Goal: Task Accomplishment & Management: Manage account settings

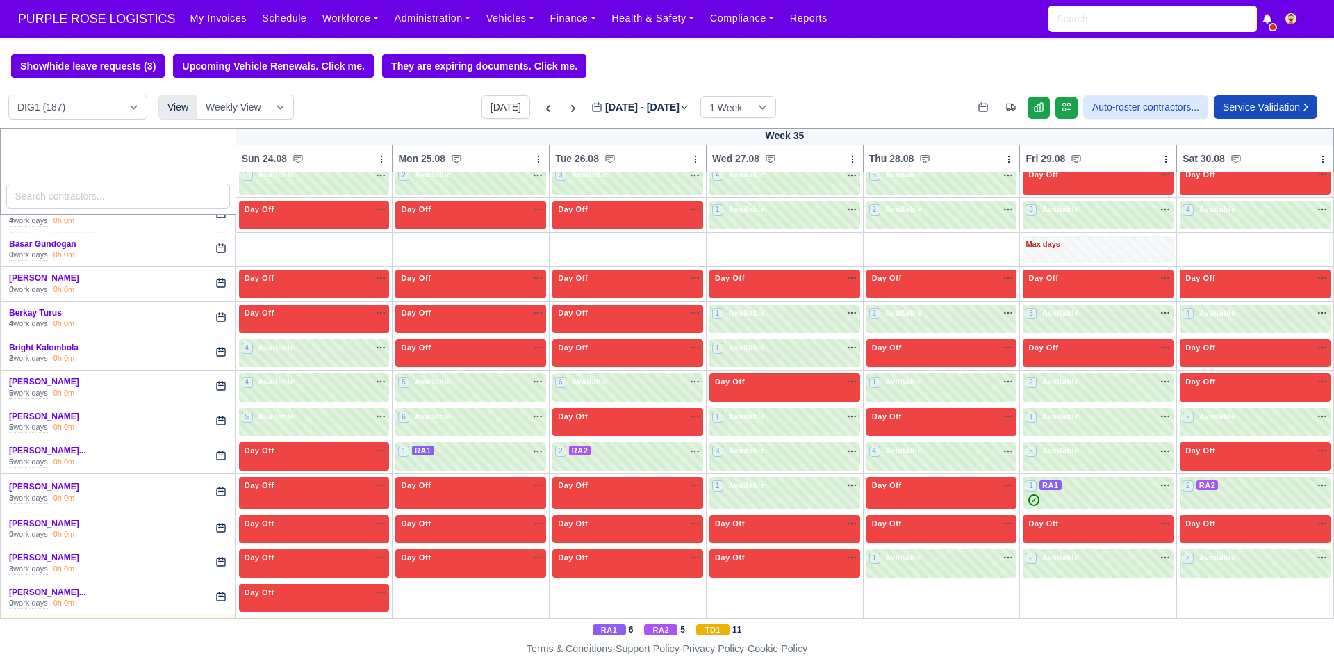
scroll to position [511, 0]
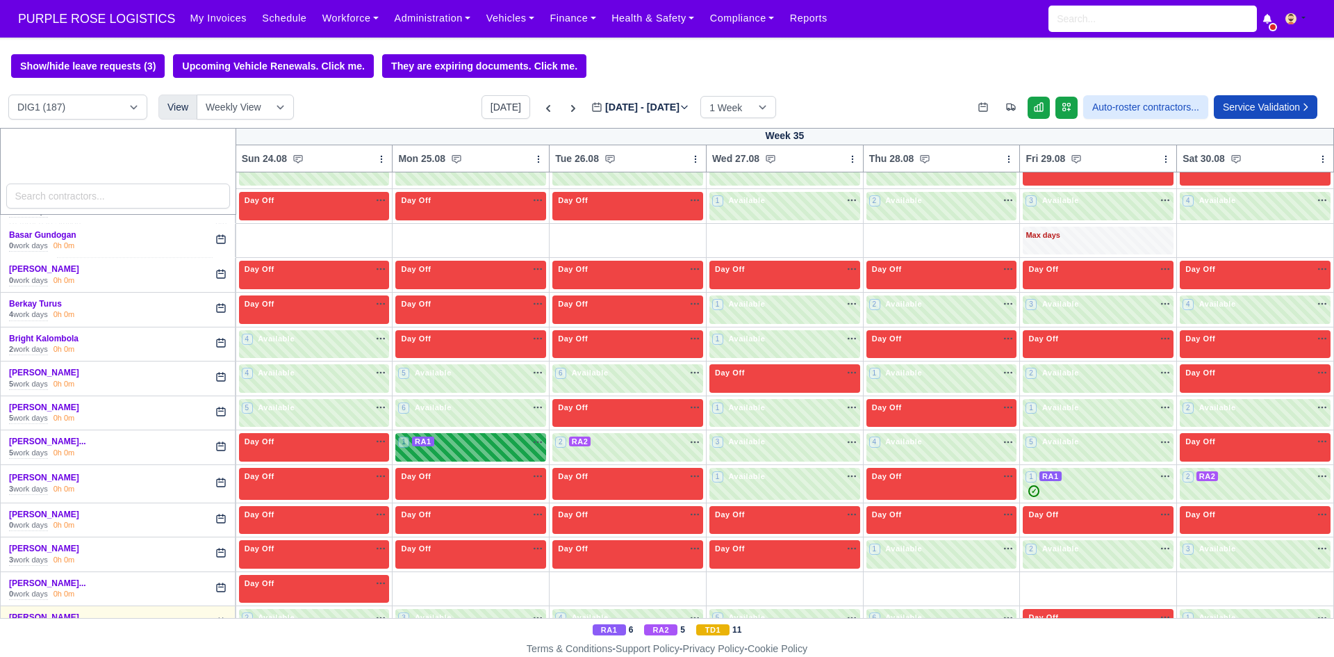
click at [486, 452] on div "1 RA1" at bounding box center [470, 447] width 151 height 28
select select "3"
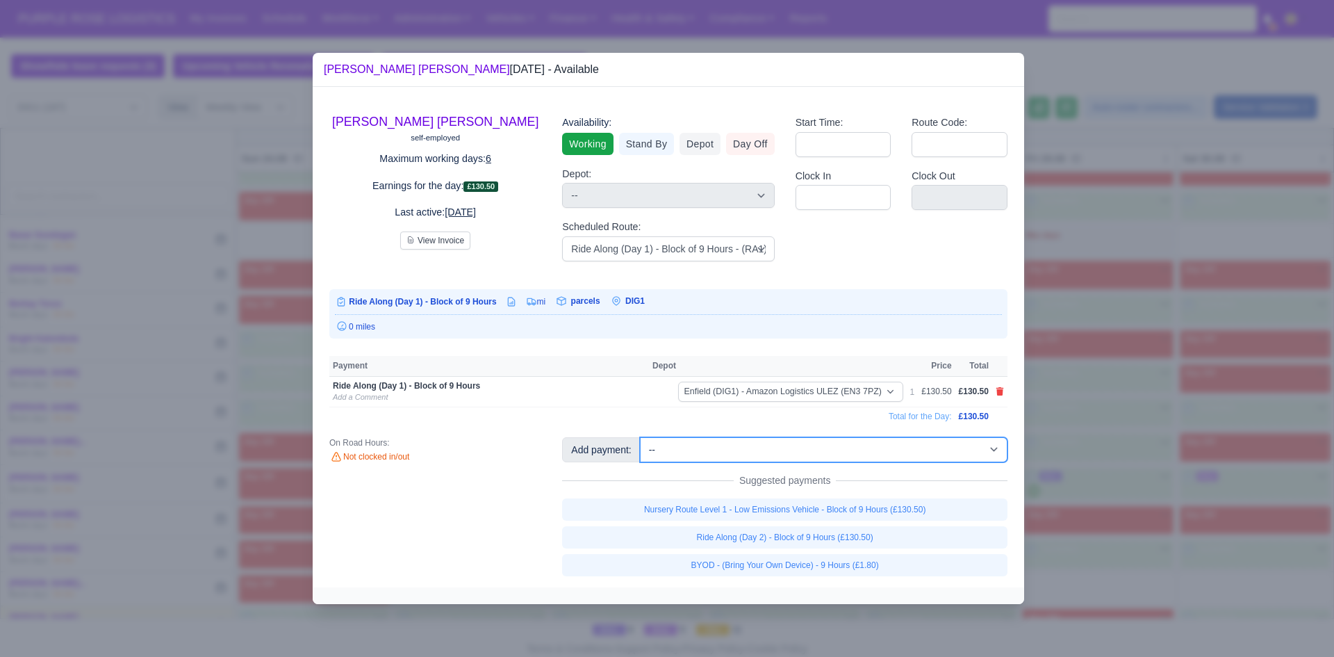
click at [918, 448] on select "-- Additional Hour Support (£14.50) Additional Hour Support (Walkers) (£13.50) …" at bounding box center [824, 449] width 368 height 25
select select "103"
click at [640, 437] on select "-- Additional Hour Support (£14.50) Additional Hour Support (Walkers) (£13.50) …" at bounding box center [824, 449] width 368 height 25
select select "1"
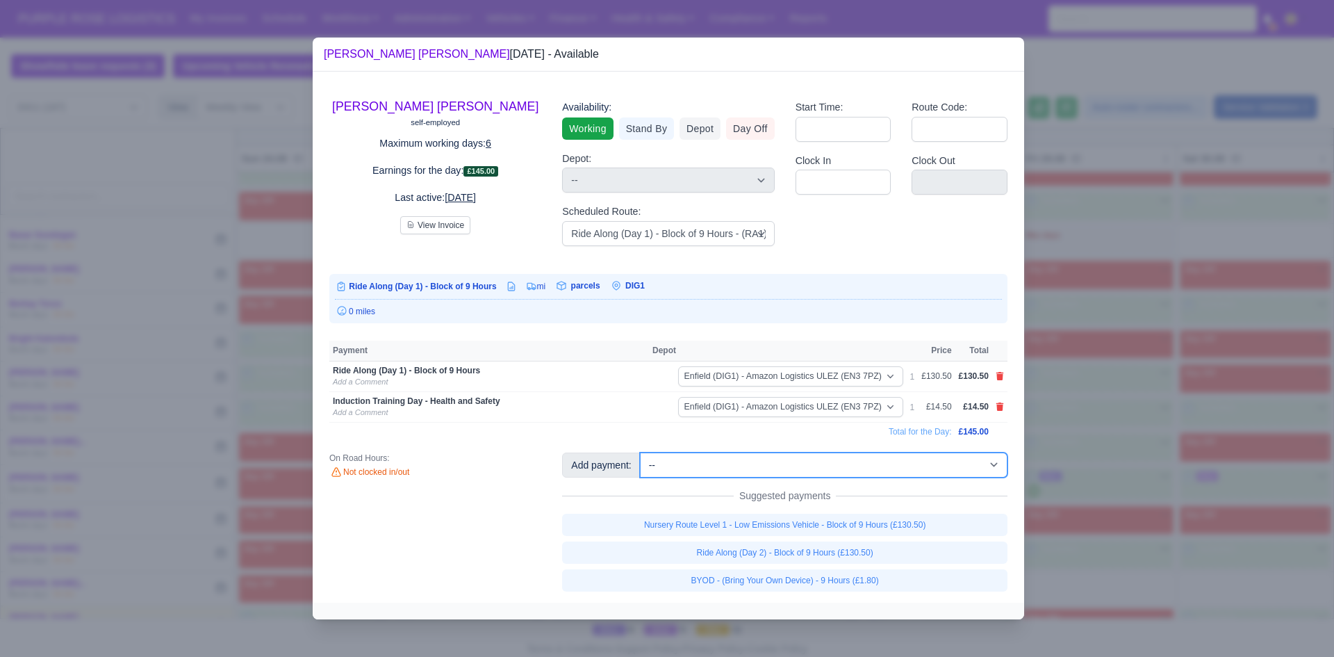
click at [920, 468] on select "-- Additional Hour Support (£14.50) Additional Hour Support (Walkers) (£13.50) …" at bounding box center [824, 464] width 368 height 25
select select "86"
click at [640, 452] on select "-- Additional Hour Support (£14.50) Additional Hour Support (Walkers) (£13.50) …" at bounding box center [824, 464] width 368 height 25
select select "1"
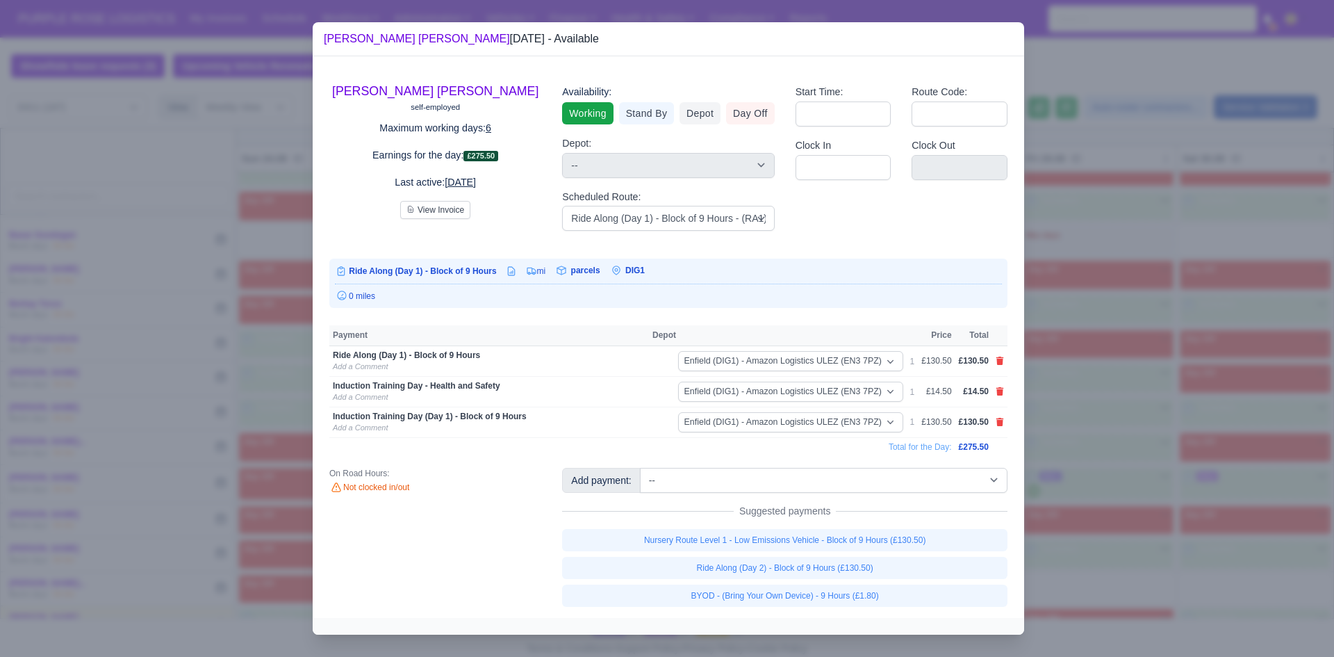
click at [1044, 444] on div at bounding box center [667, 328] width 1334 height 657
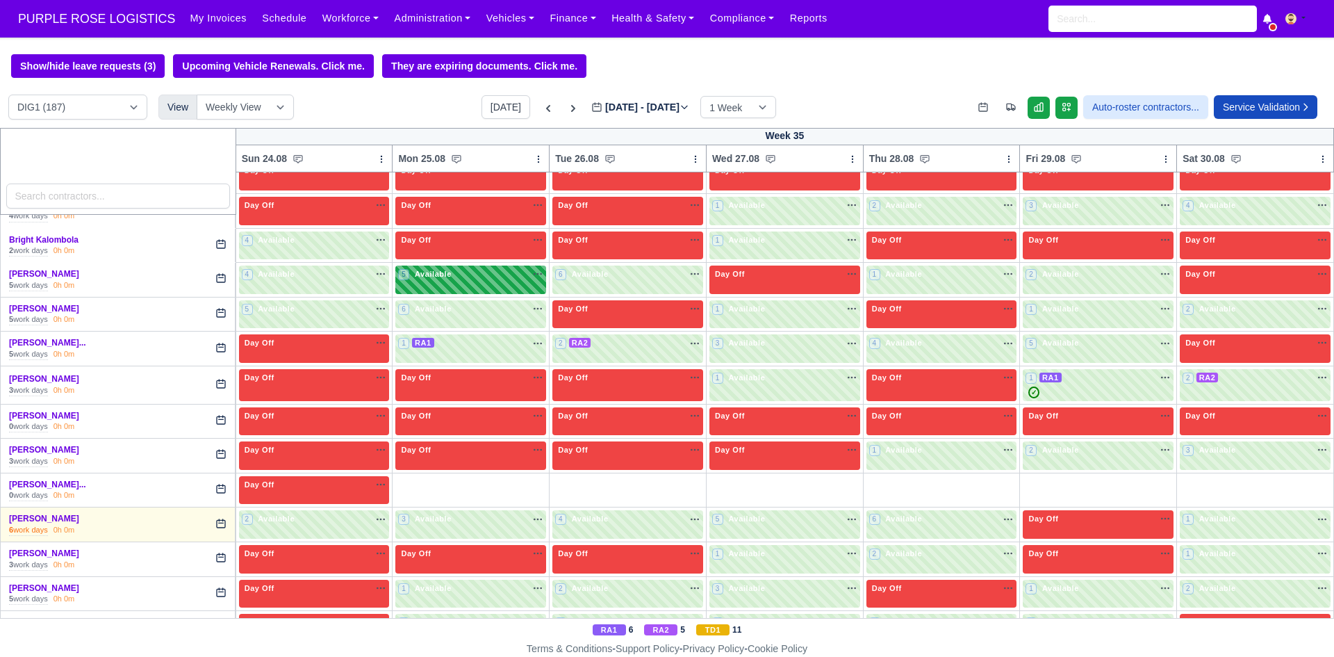
scroll to position [611, 0]
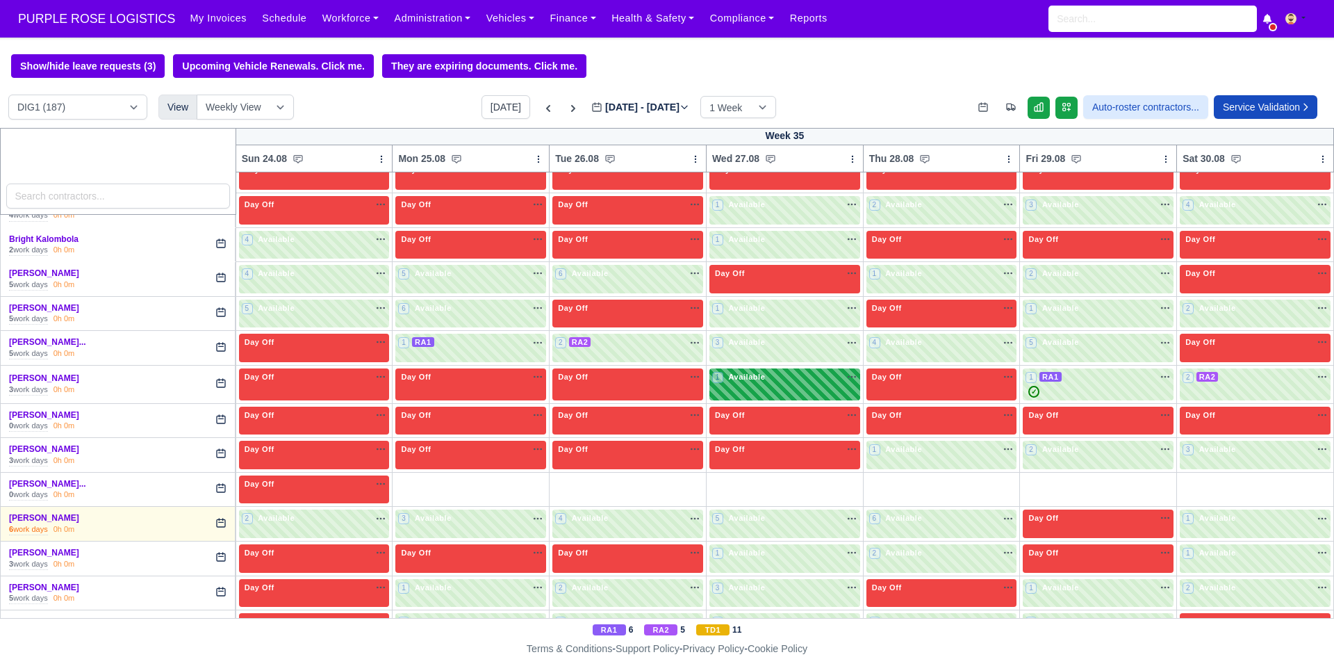
click at [812, 383] on div "1 Available na" at bounding box center [784, 377] width 145 height 12
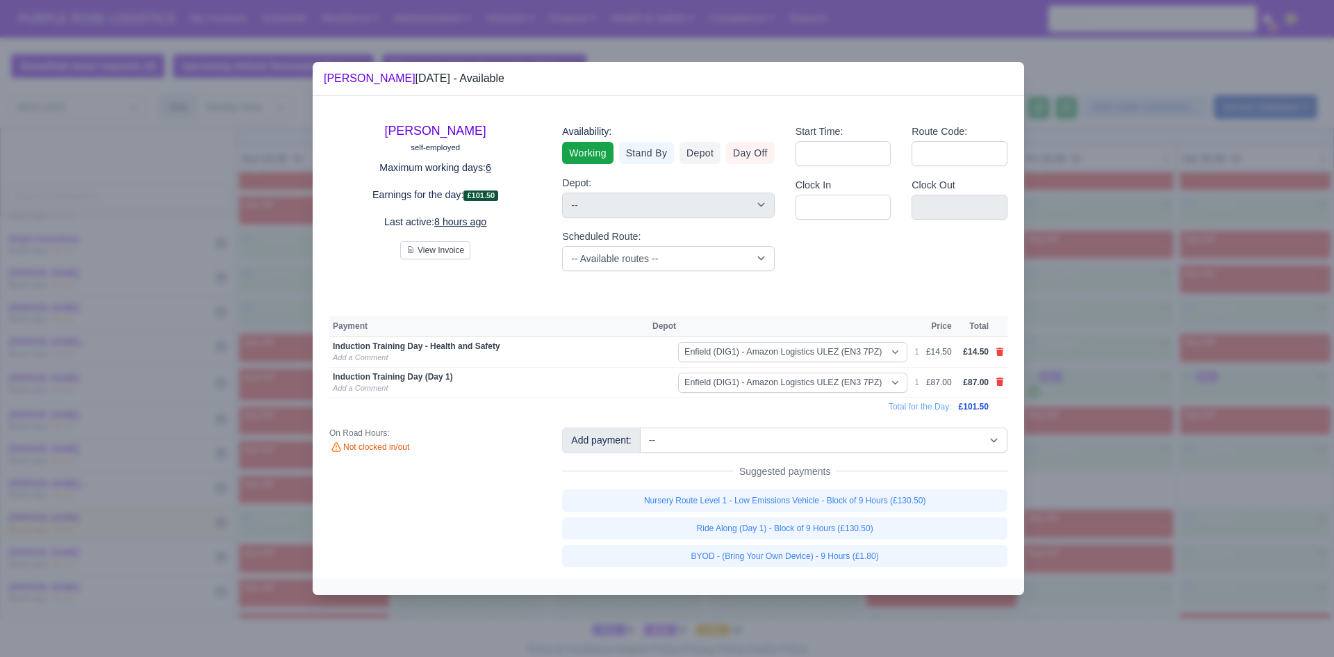
click at [994, 382] on td at bounding box center [999, 382] width 15 height 31
click at [998, 384] on icon at bounding box center [1000, 381] width 8 height 8
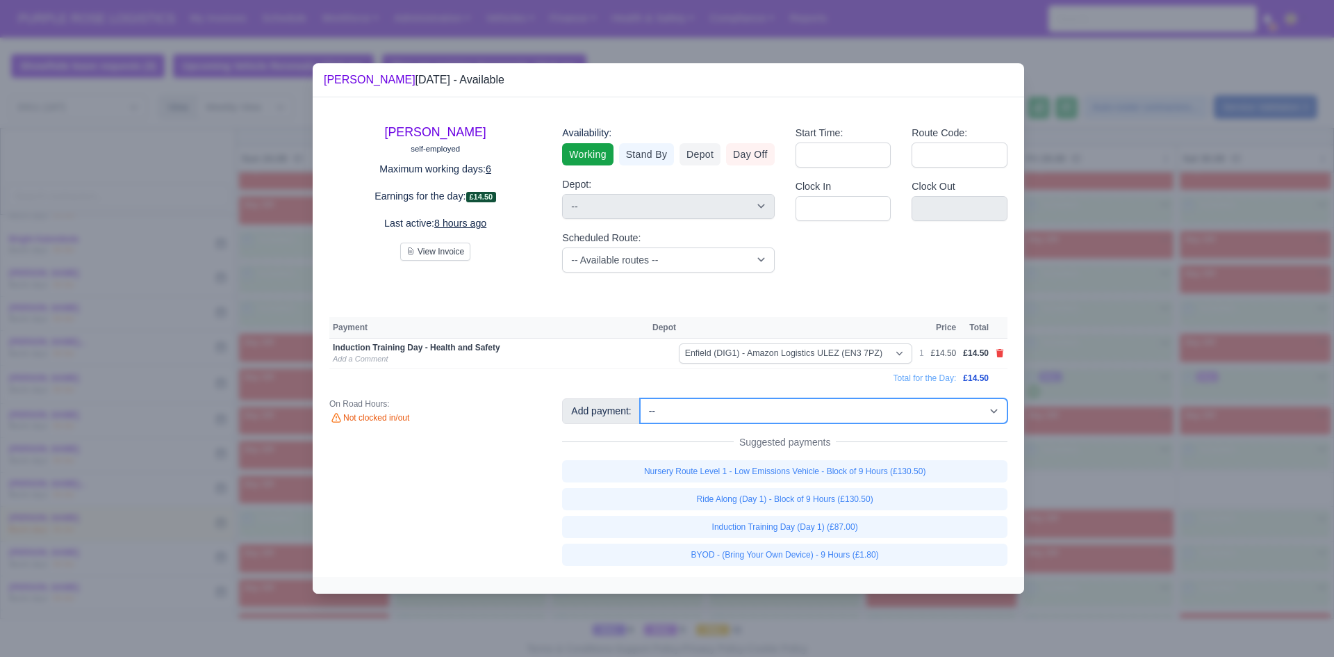
click at [972, 419] on select "-- Additional Hour Support (£14.50) Additional Hour Support (Walkers) (£13.50) …" at bounding box center [824, 410] width 368 height 25
select select "86"
click at [640, 398] on select "-- Additional Hour Support (£14.50) Additional Hour Support (Walkers) (£13.50) …" at bounding box center [824, 410] width 368 height 25
select select "1"
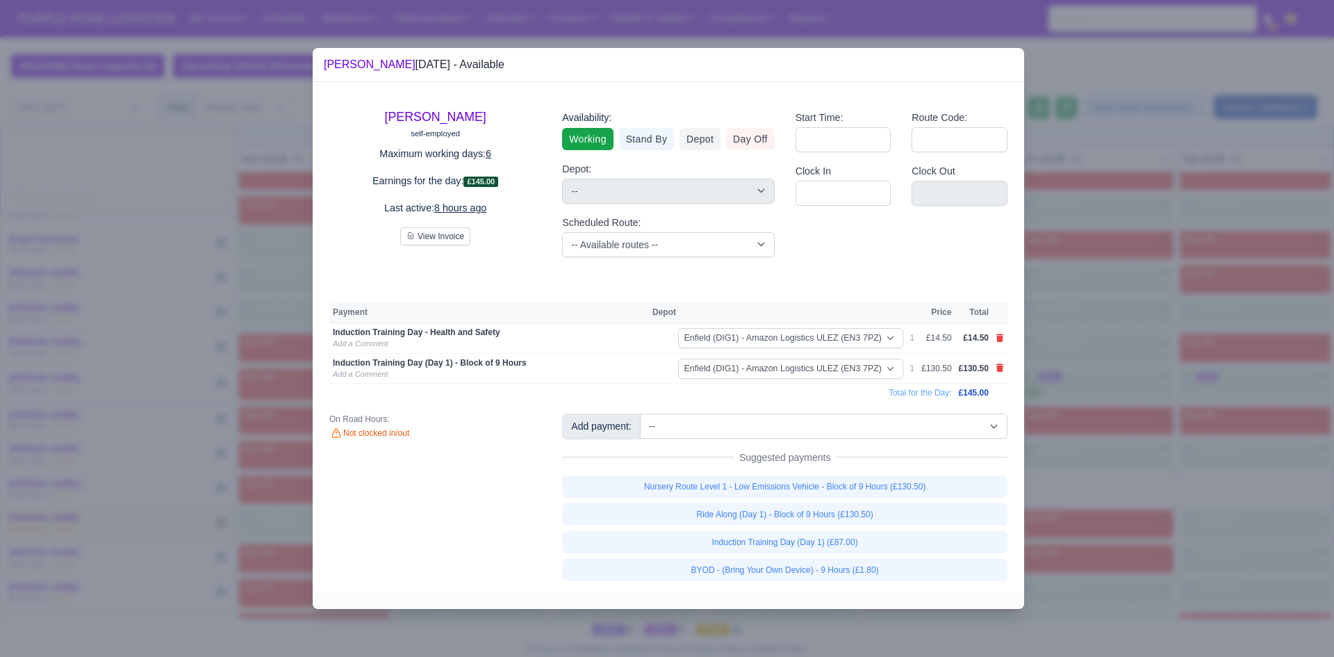
click at [1117, 421] on div at bounding box center [667, 328] width 1334 height 657
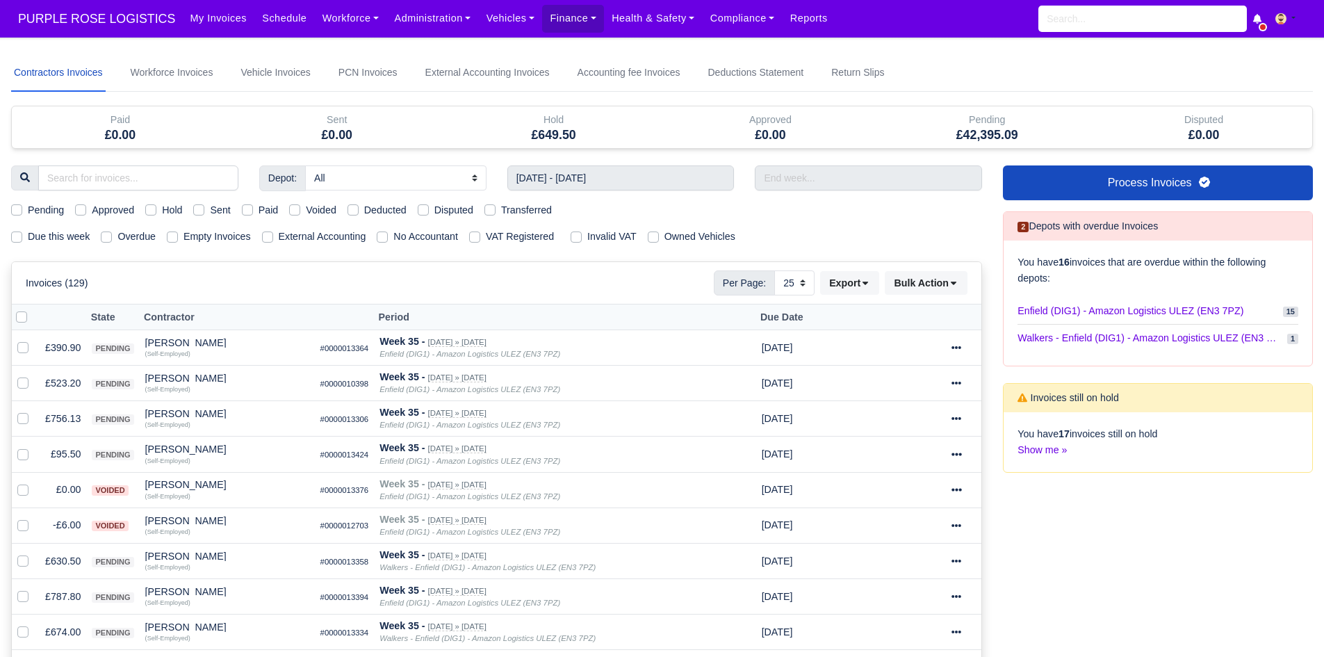
select select "25"
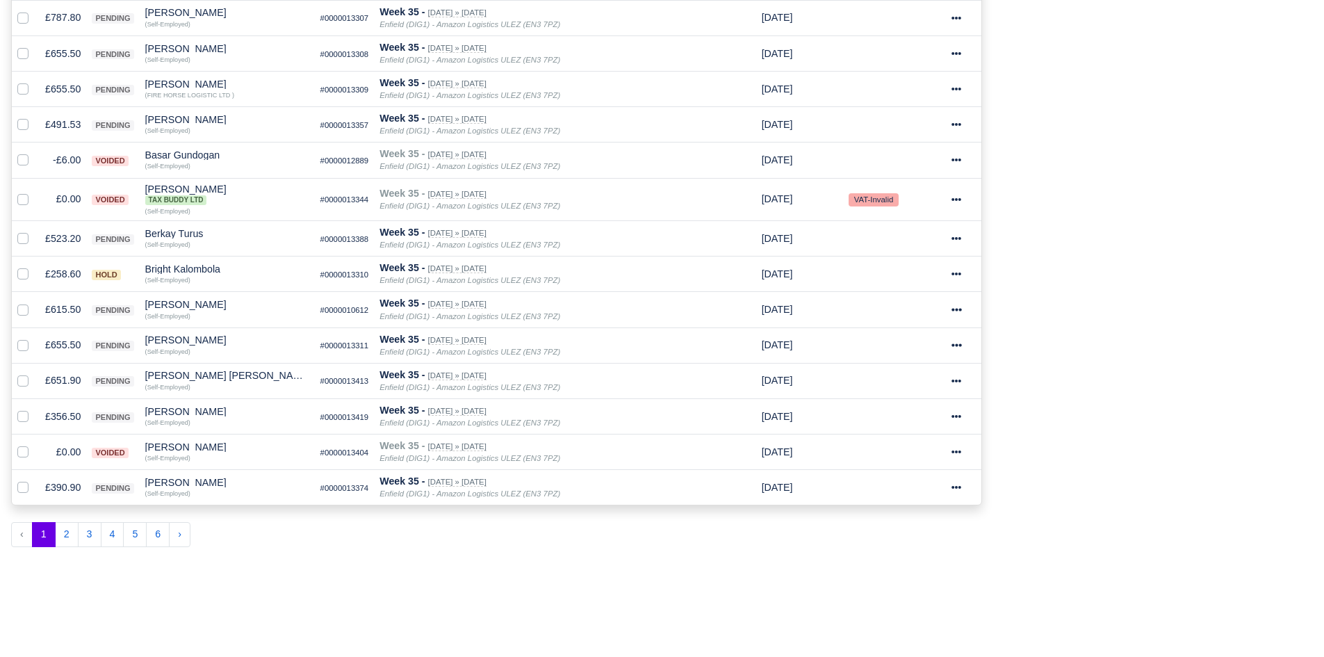
scroll to position [721, 0]
click at [56, 384] on td "£651.90" at bounding box center [63, 379] width 47 height 35
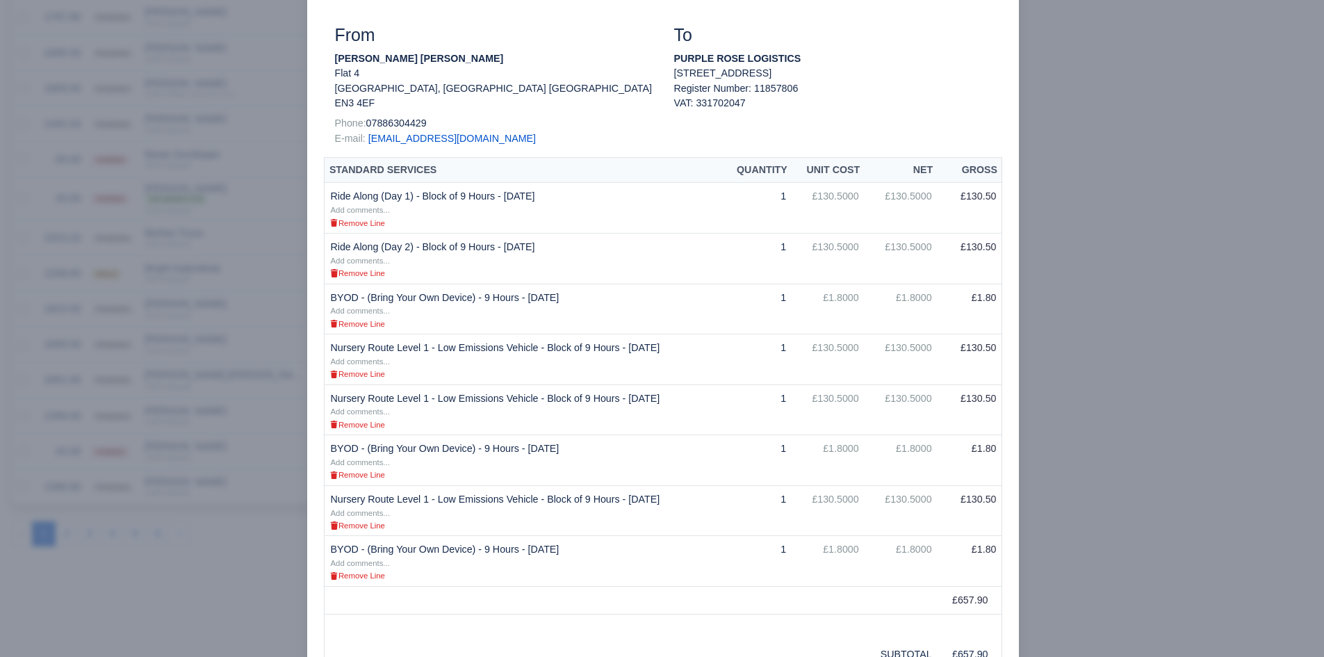
scroll to position [452, 0]
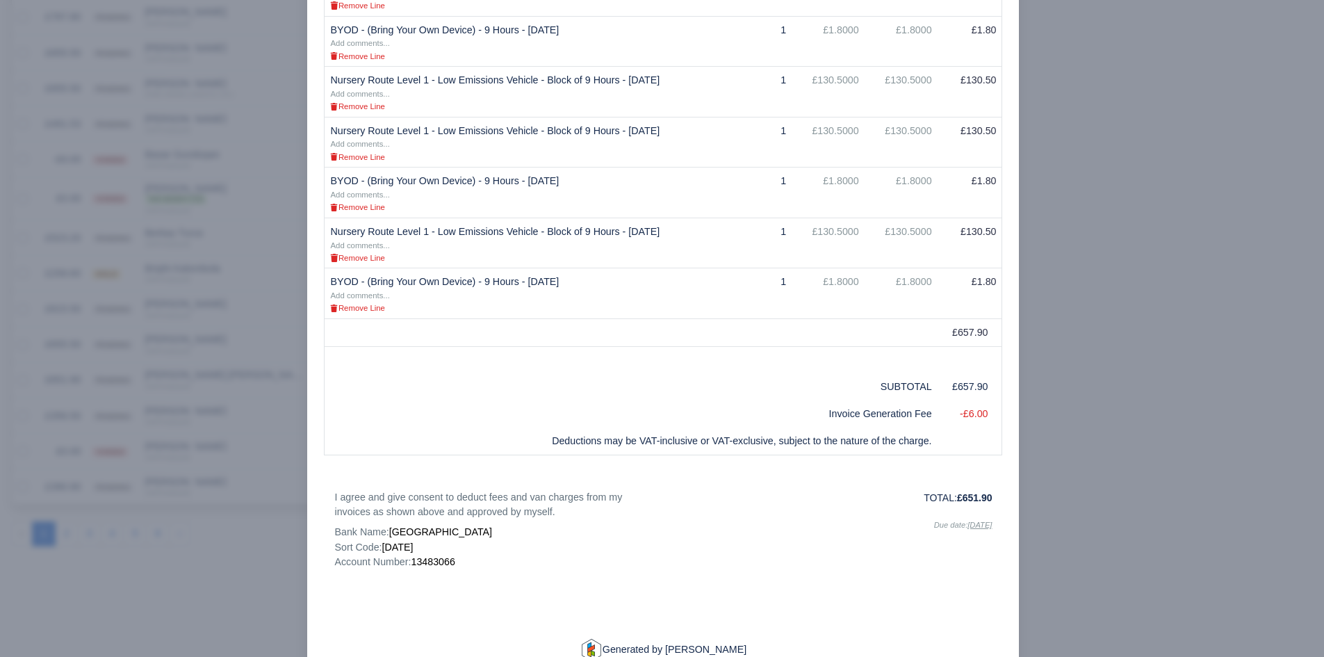
click at [231, 489] on div at bounding box center [662, 328] width 1324 height 657
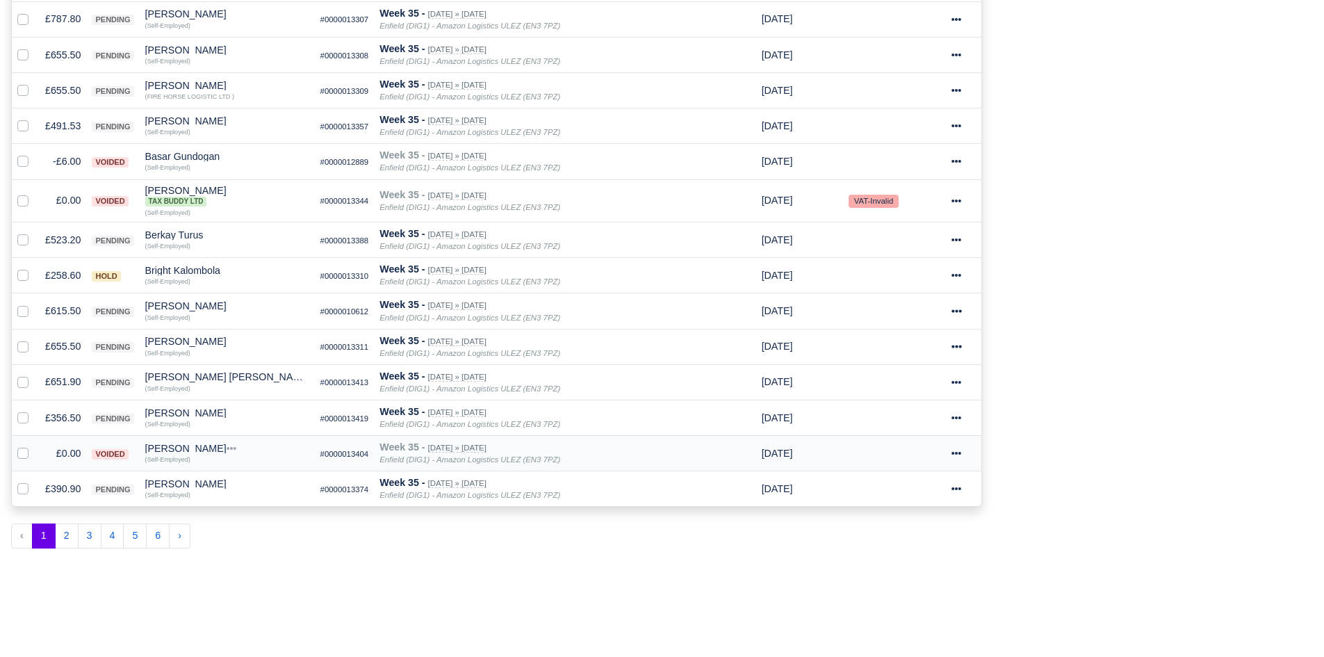
scroll to position [721, 0]
click at [169, 377] on div "[PERSON_NAME] [PERSON_NAME]" at bounding box center [227, 375] width 164 height 10
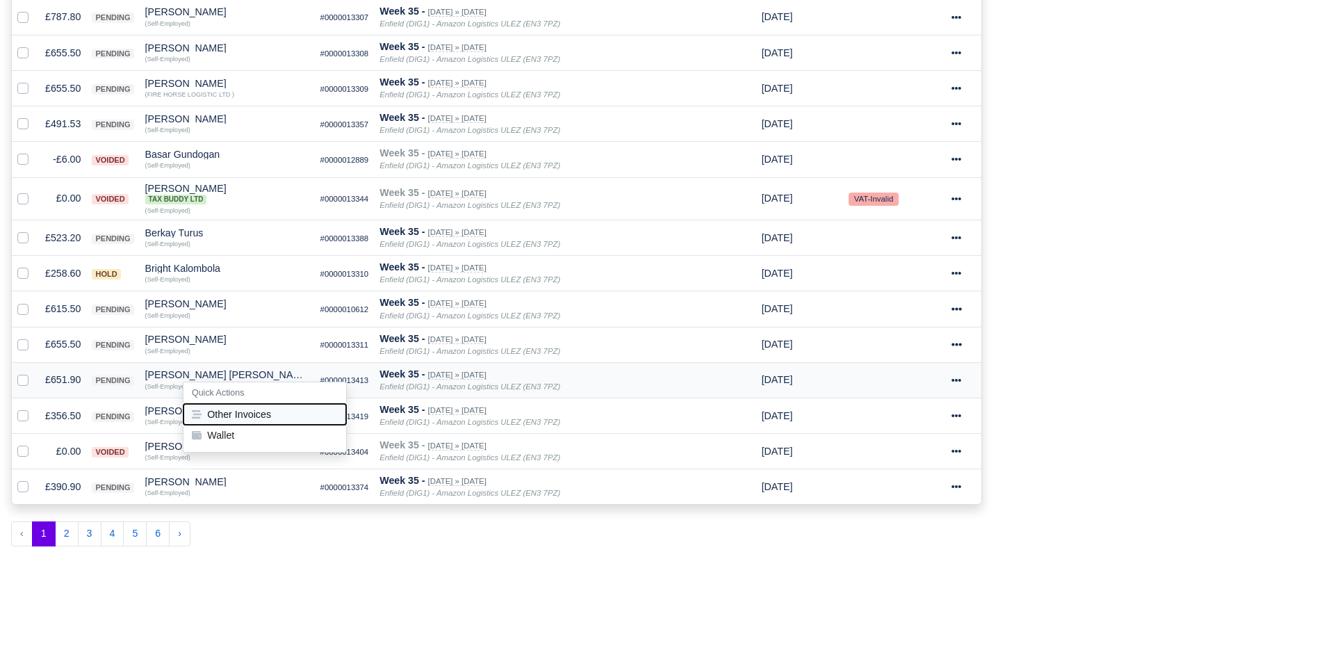
click at [227, 409] on button "Other Invoices" at bounding box center [264, 414] width 163 height 21
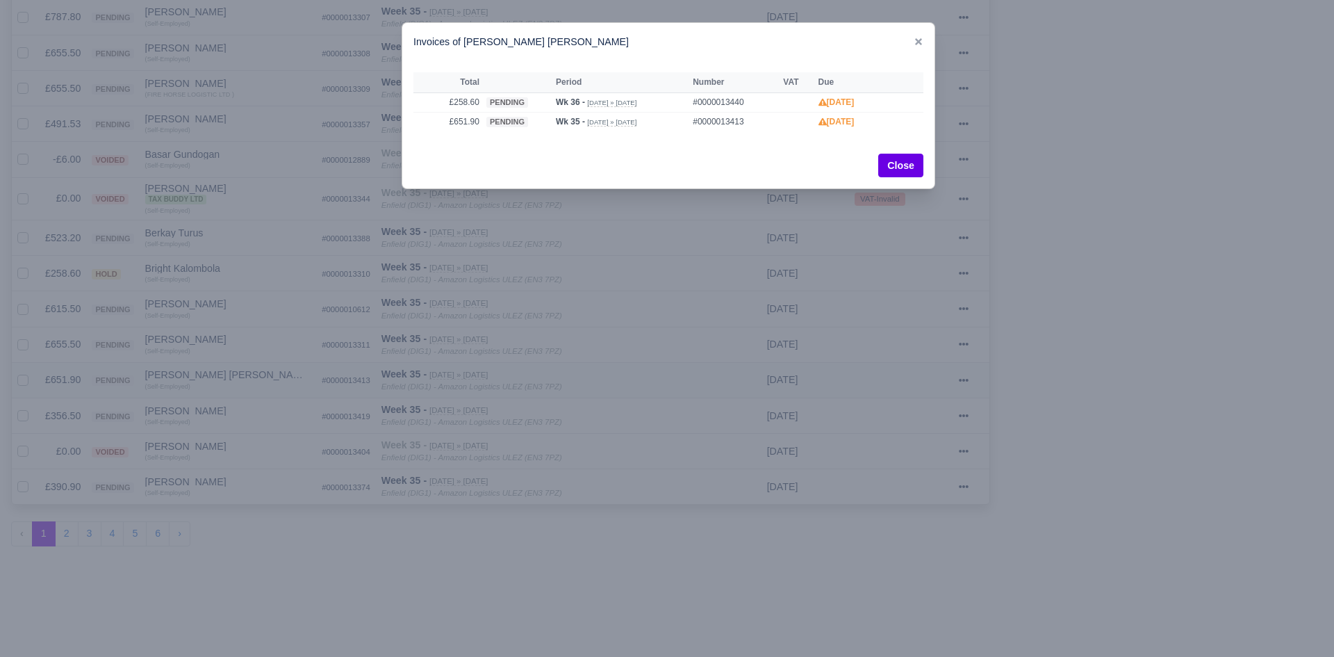
click at [227, 409] on div at bounding box center [667, 328] width 1334 height 657
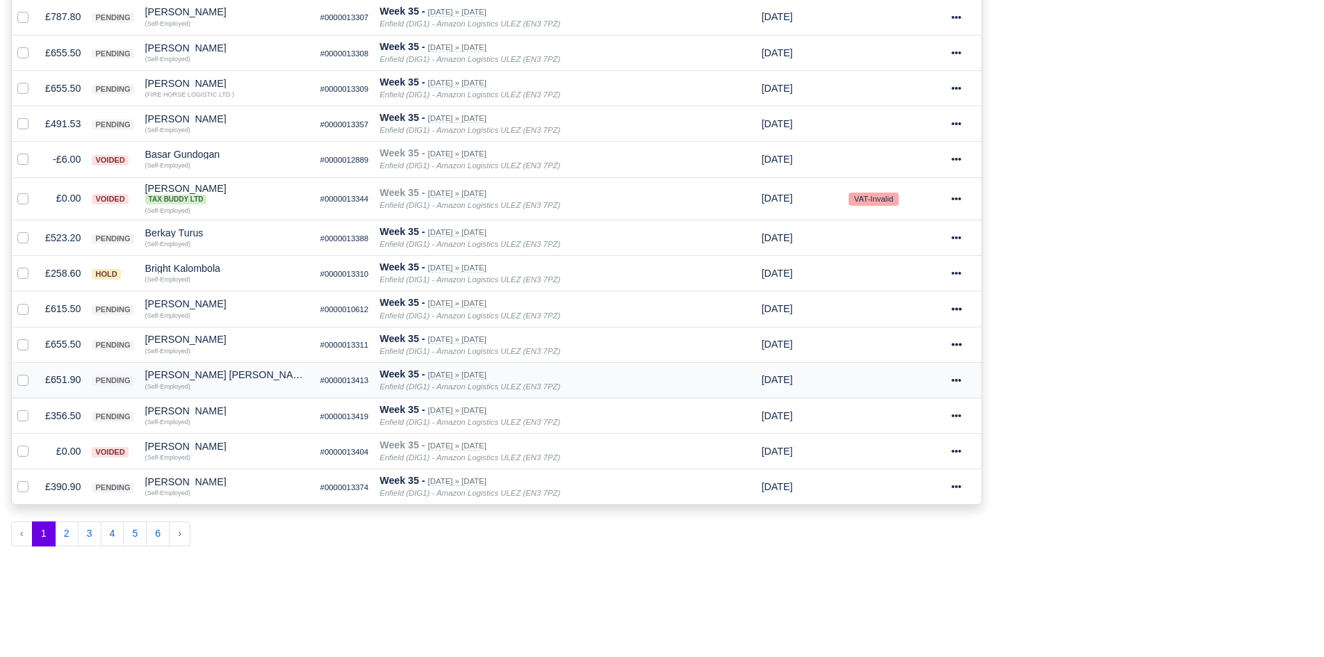
click at [74, 386] on td "£651.90" at bounding box center [63, 379] width 47 height 35
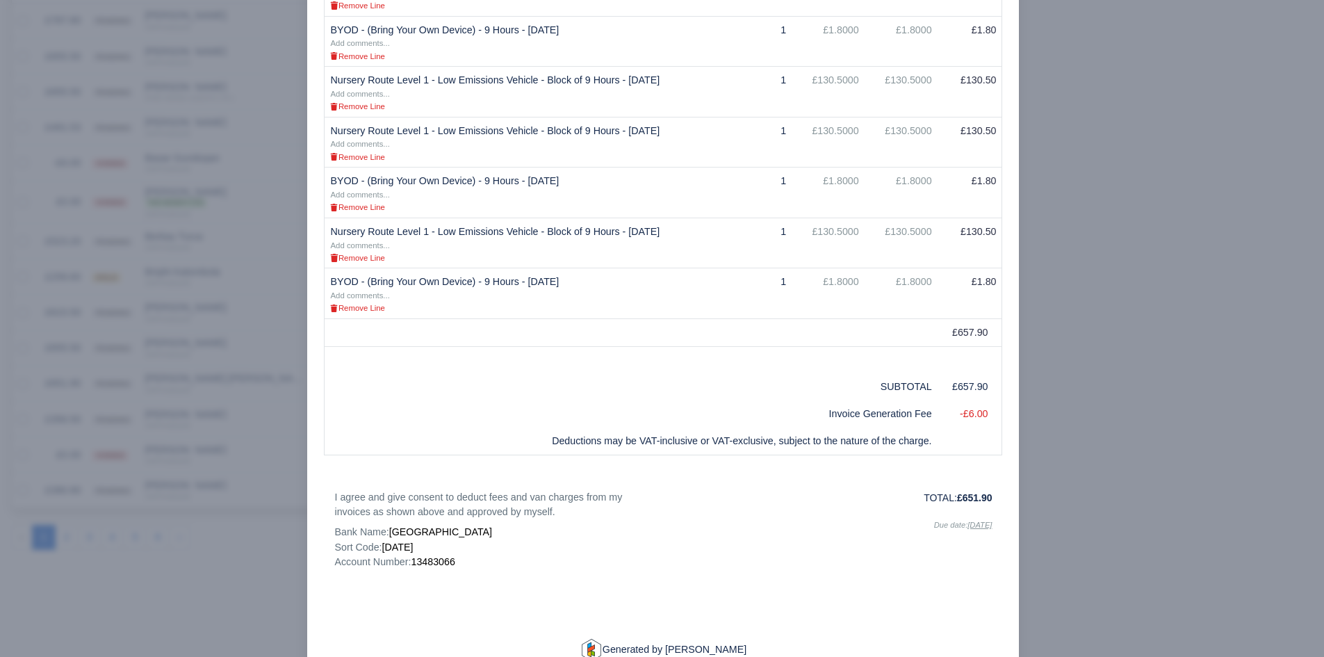
click at [154, 415] on div at bounding box center [662, 328] width 1324 height 657
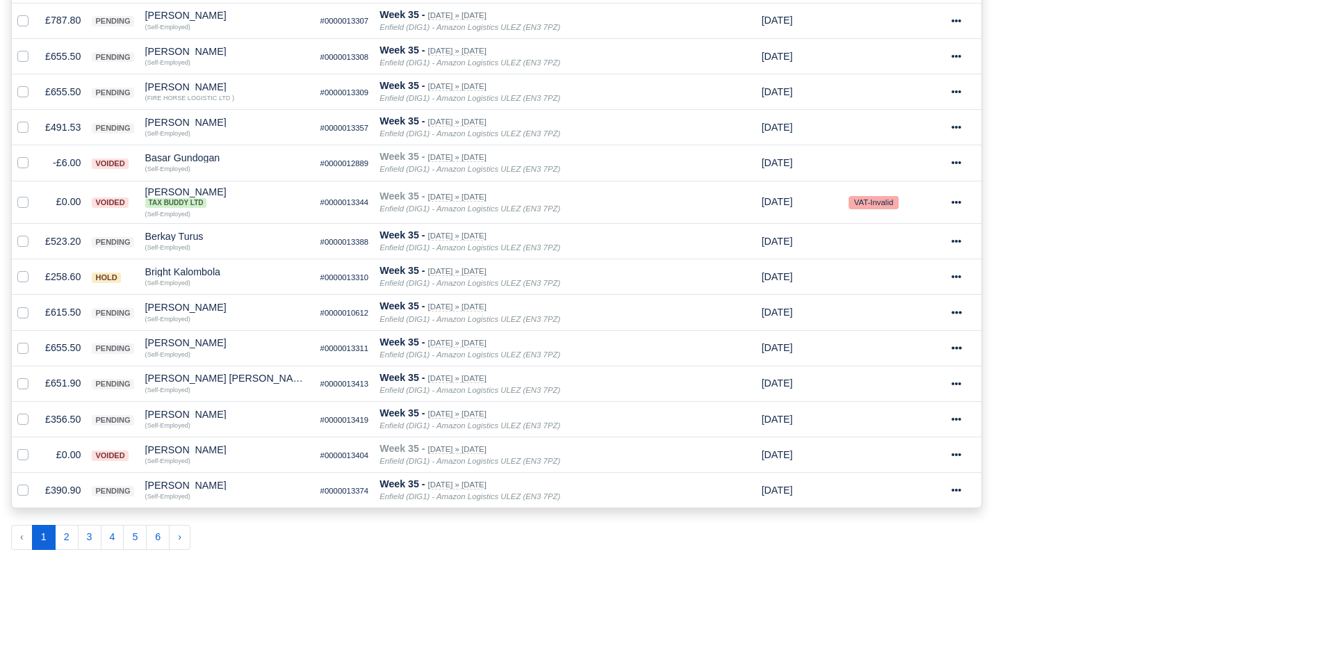
scroll to position [718, 0]
click at [65, 381] on td "£651.90" at bounding box center [63, 382] width 47 height 35
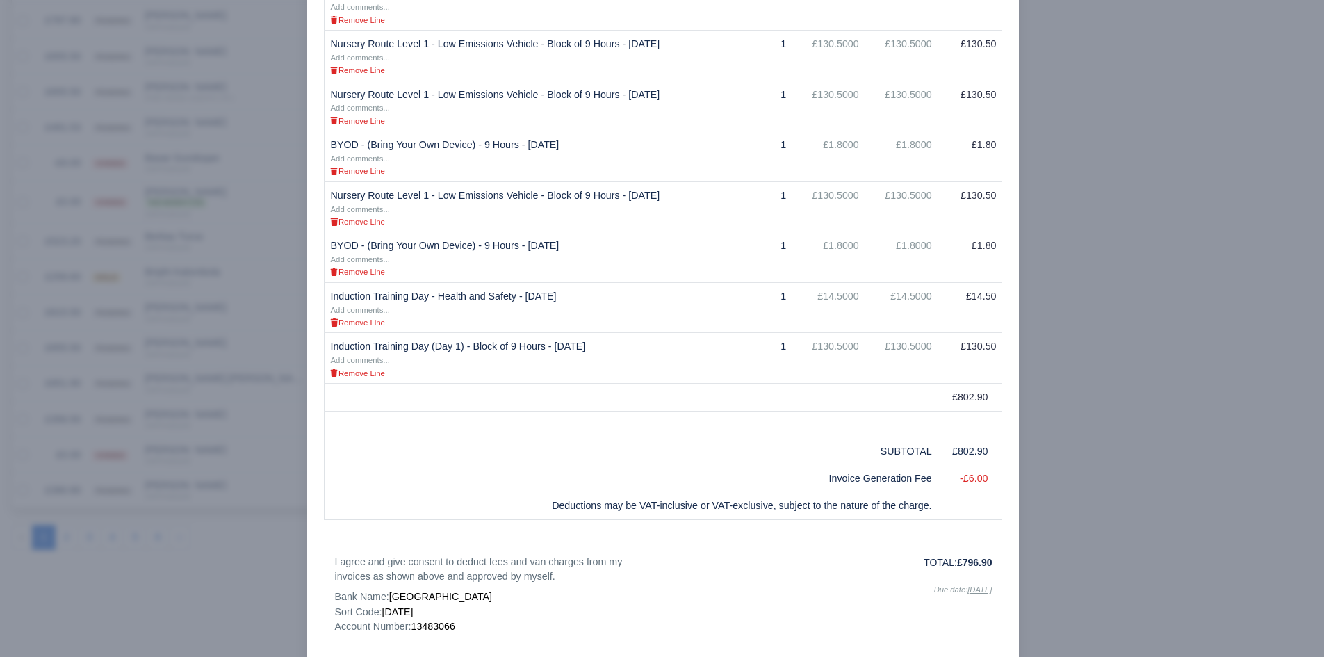
scroll to position [489, 0]
click at [238, 429] on div at bounding box center [662, 328] width 1324 height 657
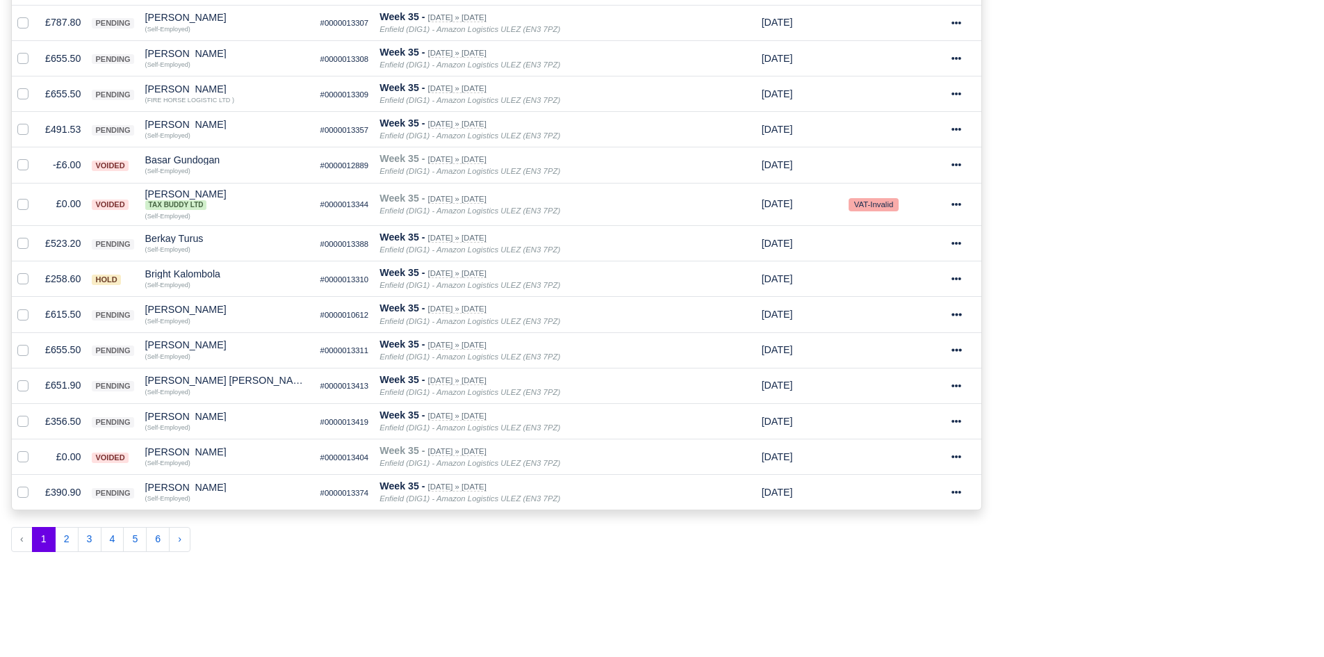
scroll to position [718, 0]
click at [72, 418] on td "£356.50" at bounding box center [63, 418] width 47 height 35
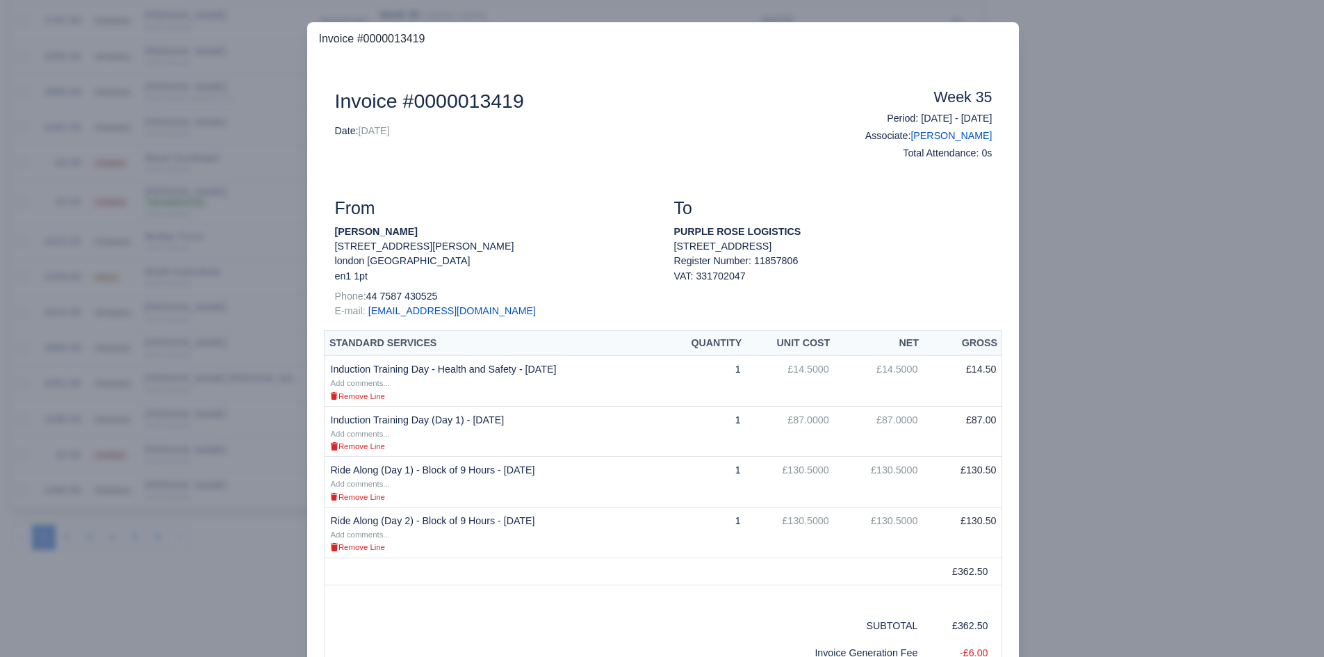
click at [108, 562] on div at bounding box center [662, 328] width 1324 height 657
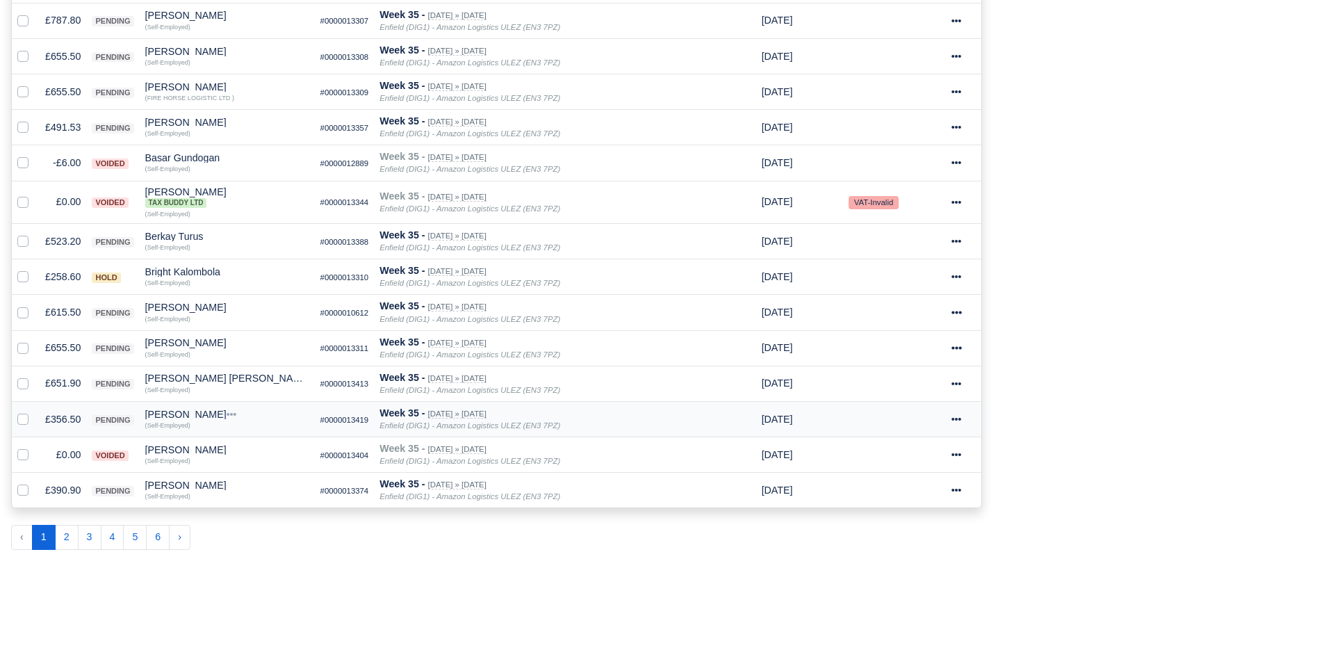
scroll to position [718, 0]
click at [167, 411] on div "[PERSON_NAME]" at bounding box center [227, 414] width 164 height 10
click at [220, 450] on button "Other Invoices" at bounding box center [264, 453] width 163 height 21
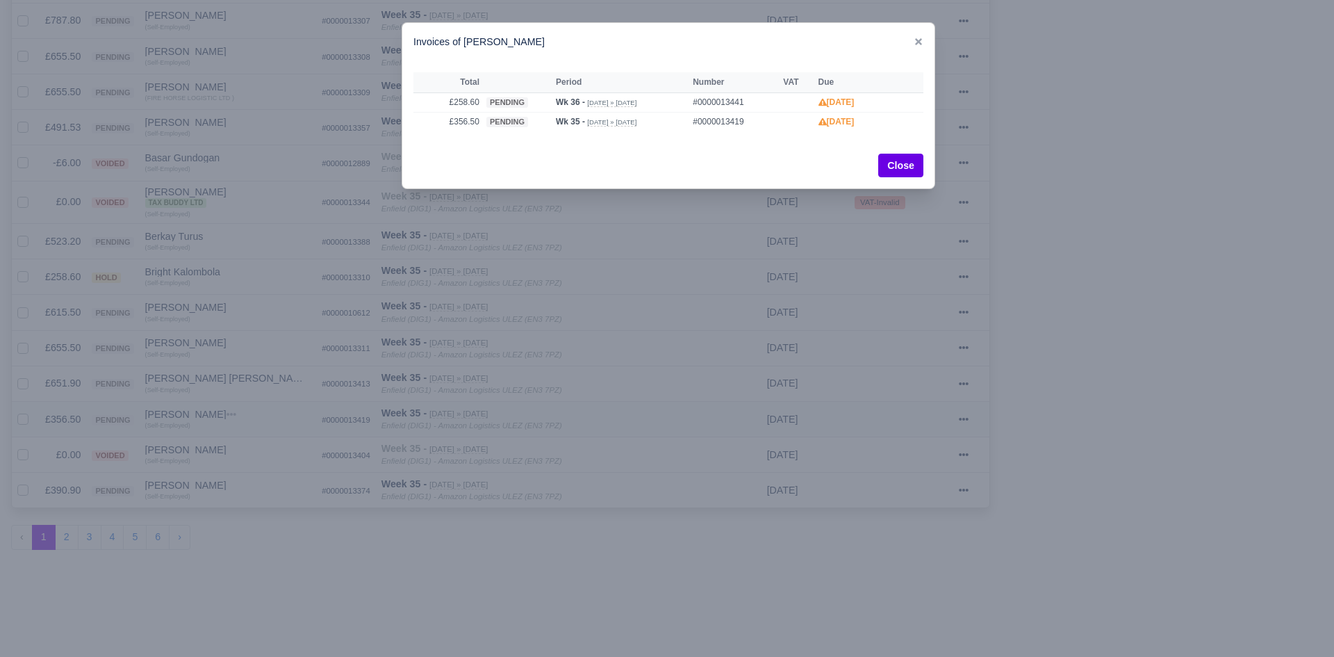
click at [220, 450] on div at bounding box center [667, 328] width 1334 height 657
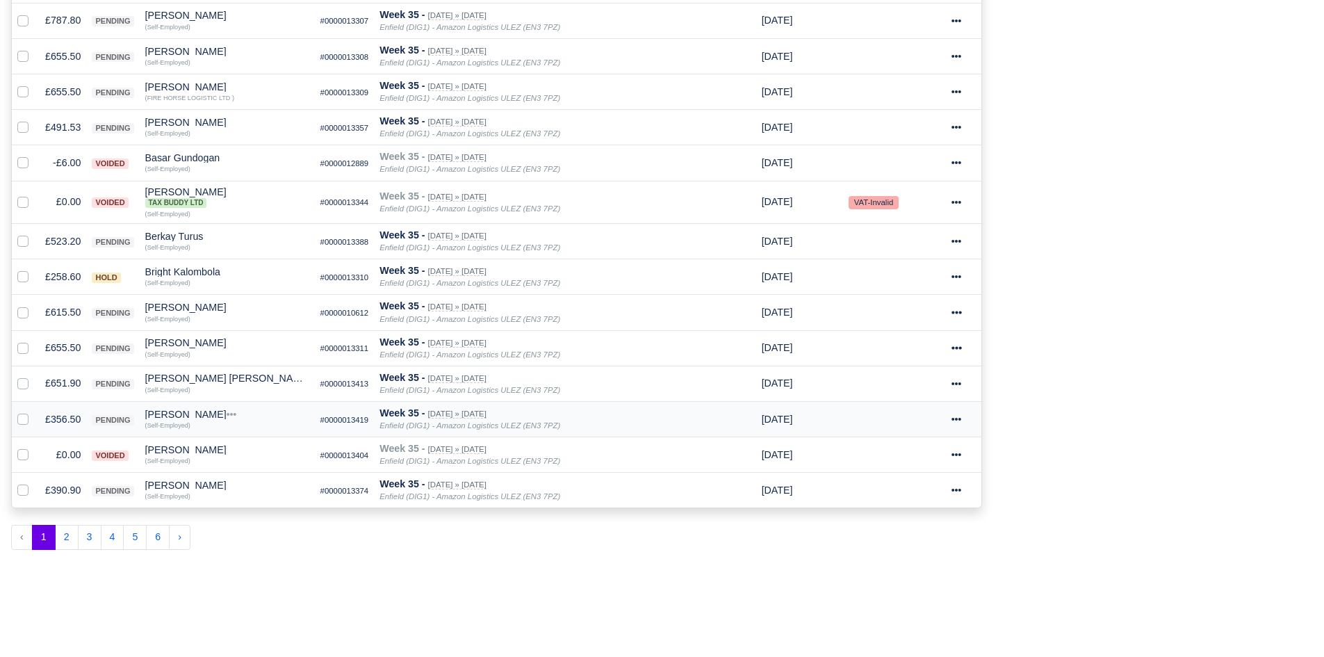
click at [54, 415] on td "£356.50" at bounding box center [63, 418] width 47 height 35
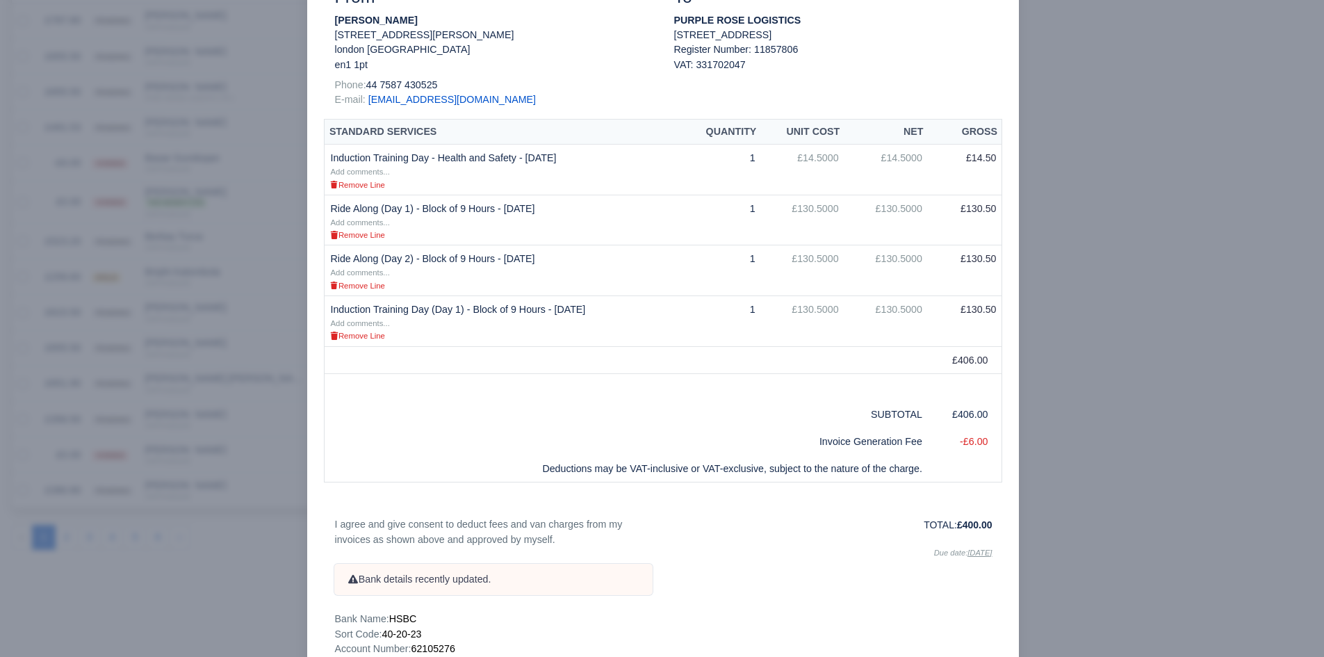
scroll to position [211, 0]
click at [206, 470] on div at bounding box center [662, 328] width 1324 height 657
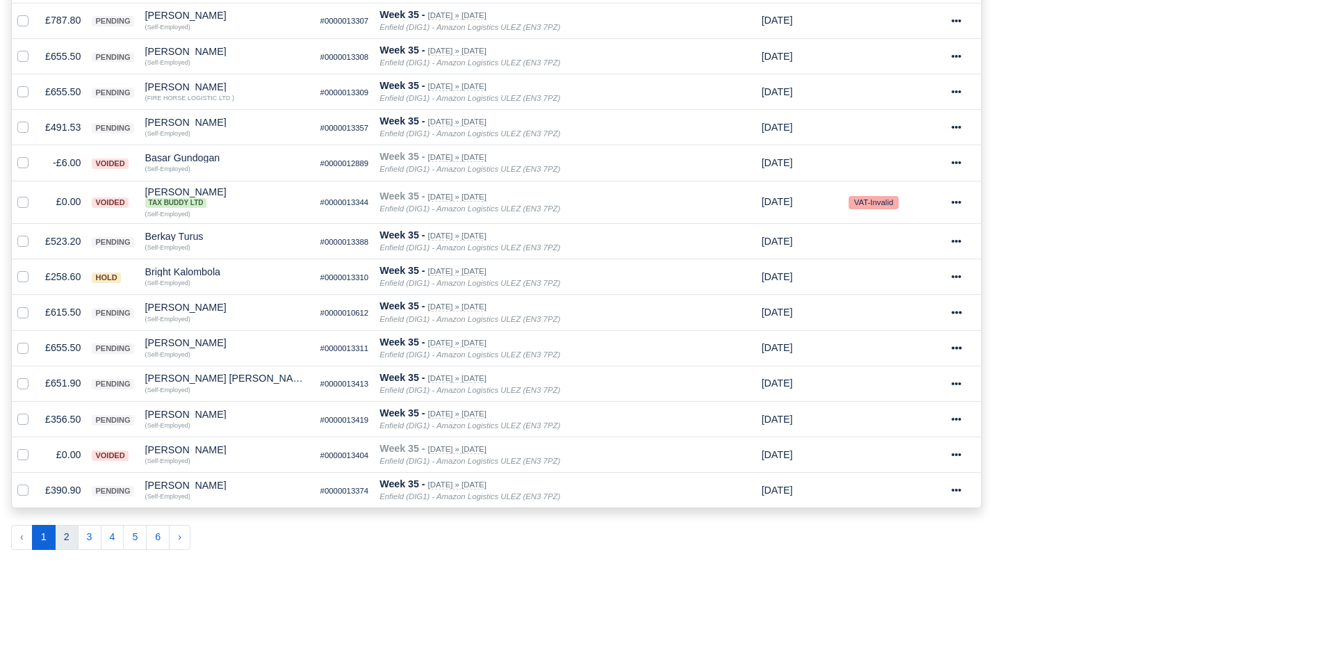
scroll to position [718, 0]
click at [67, 536] on button "2" at bounding box center [67, 537] width 24 height 25
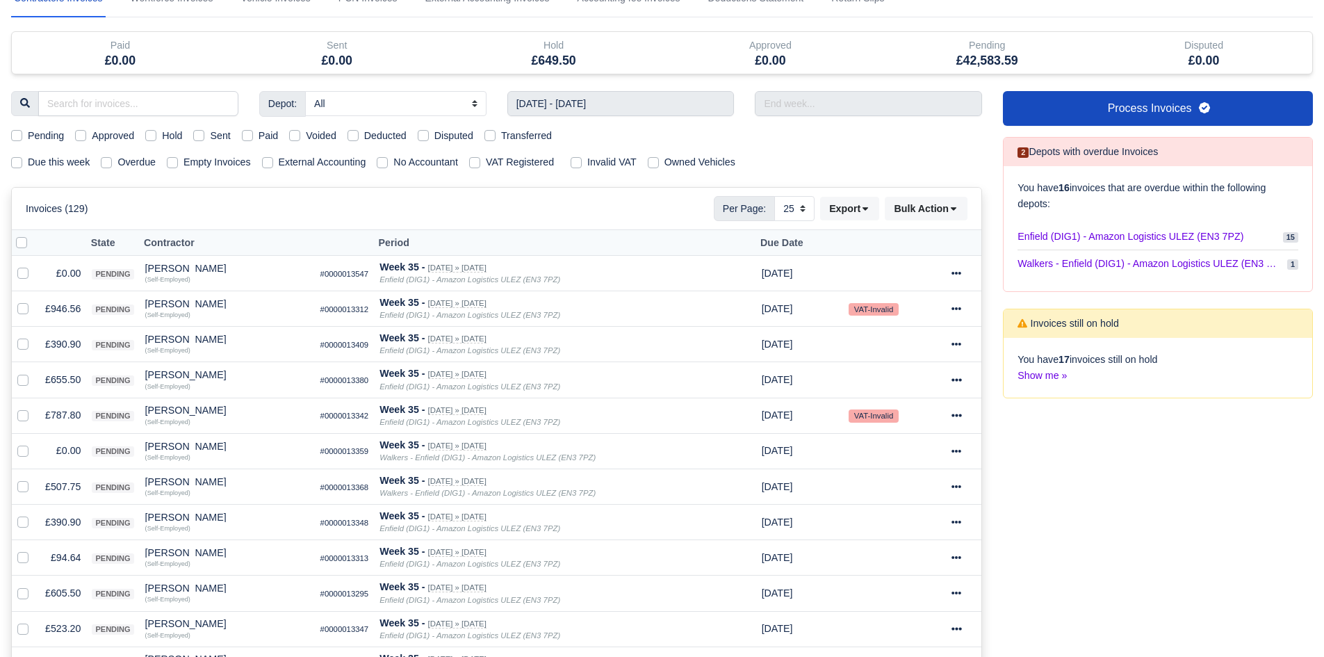
scroll to position [76, 0]
click at [34, 264] on label at bounding box center [34, 264] width 0 height 0
click at [20, 274] on input "checkbox" at bounding box center [22, 269] width 11 height 11
checkbox input "true"
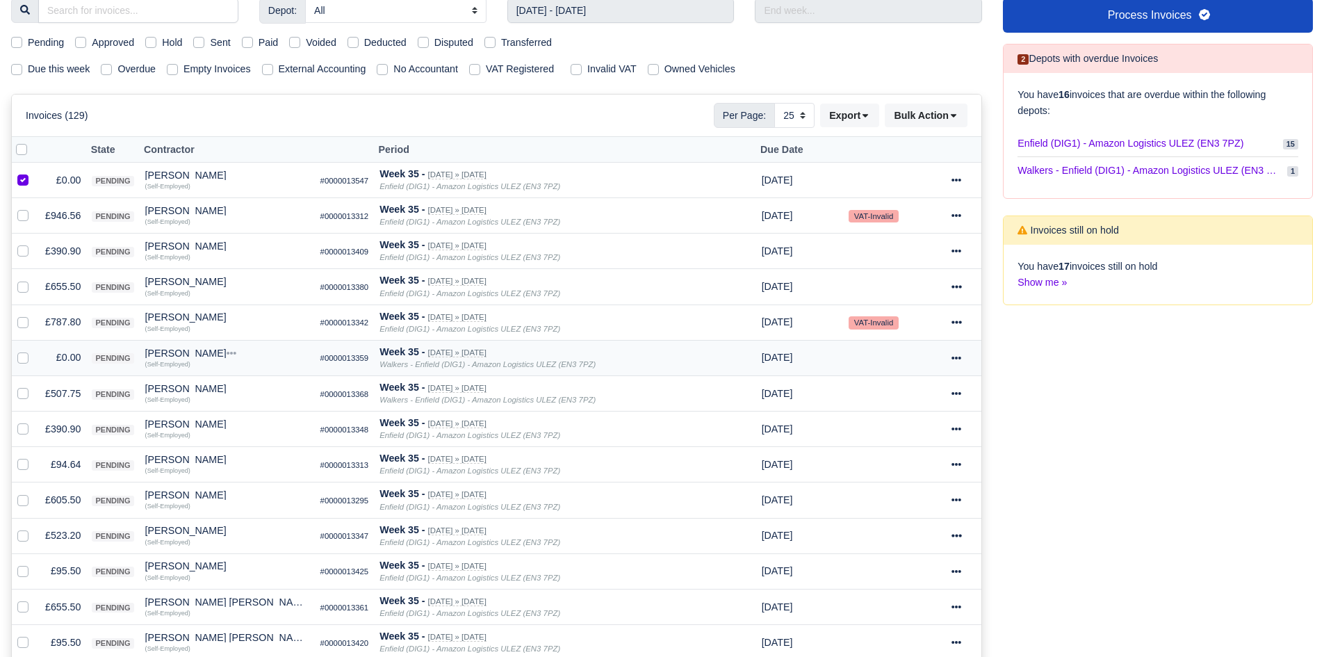
click at [34, 349] on label at bounding box center [34, 349] width 0 height 0
click at [23, 361] on input "checkbox" at bounding box center [22, 354] width 11 height 11
checkbox input "true"
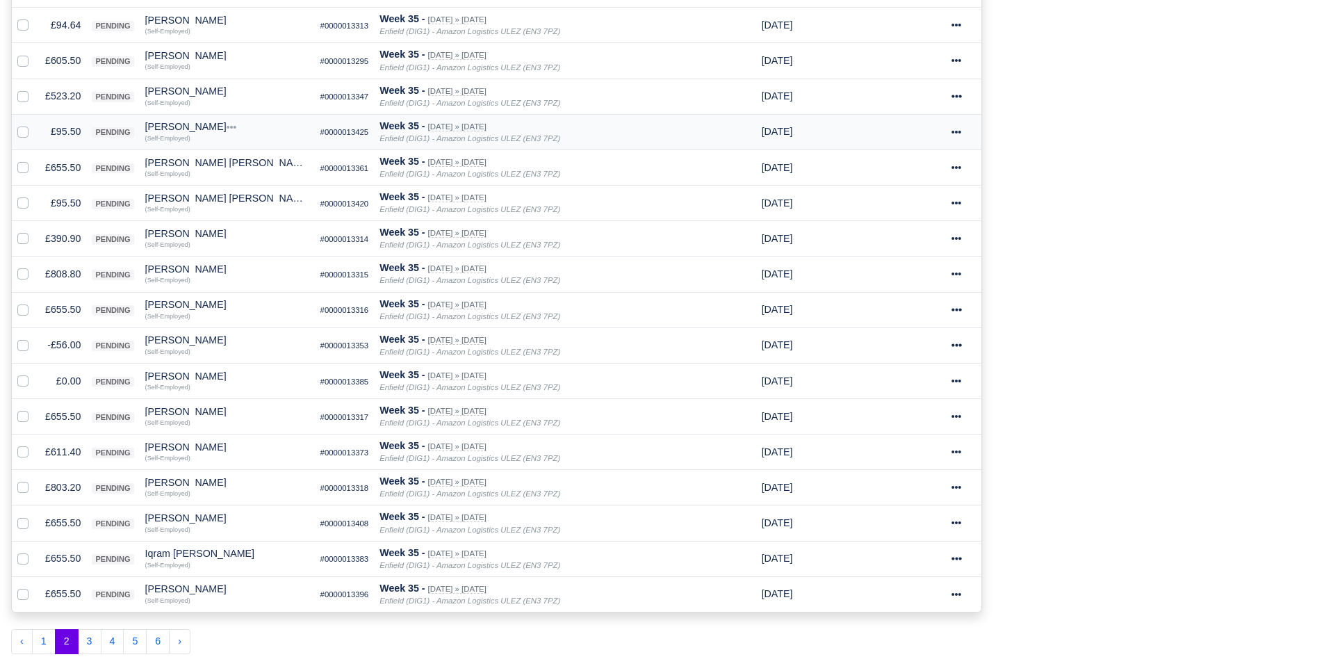
scroll to position [607, 0]
click at [34, 336] on label at bounding box center [34, 336] width 0 height 0
click at [19, 347] on input "checkbox" at bounding box center [22, 341] width 11 height 11
checkbox input "true"
click at [34, 372] on label at bounding box center [34, 372] width 0 height 0
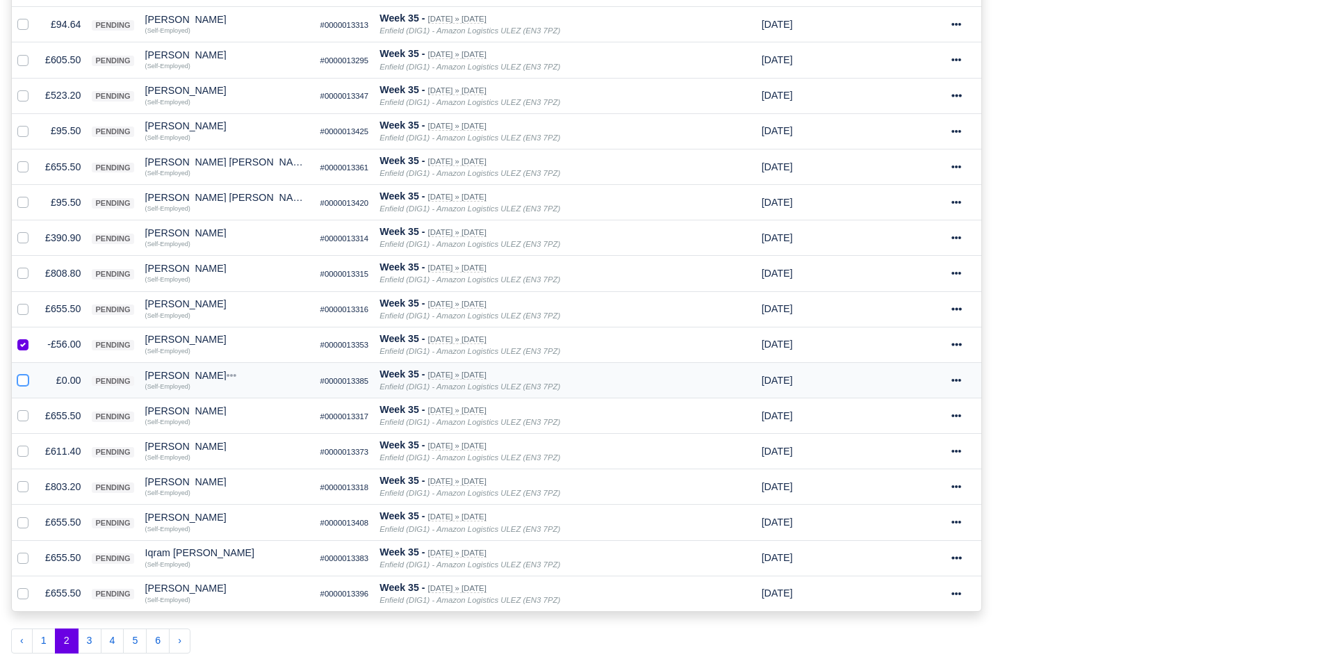
click at [22, 384] on input "checkbox" at bounding box center [22, 377] width 11 height 11
checkbox input "true"
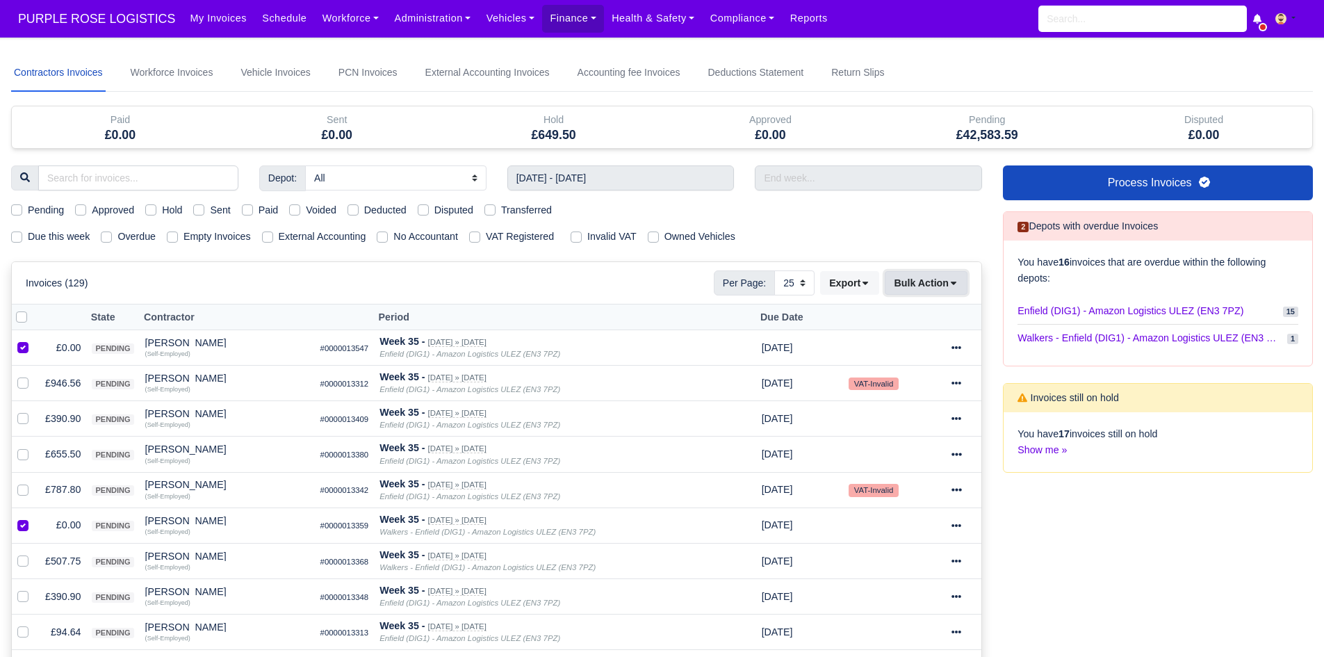
click at [932, 295] on button "Bulk Action" at bounding box center [925, 283] width 83 height 24
click at [912, 399] on div "Void" at bounding box center [904, 395] width 124 height 22
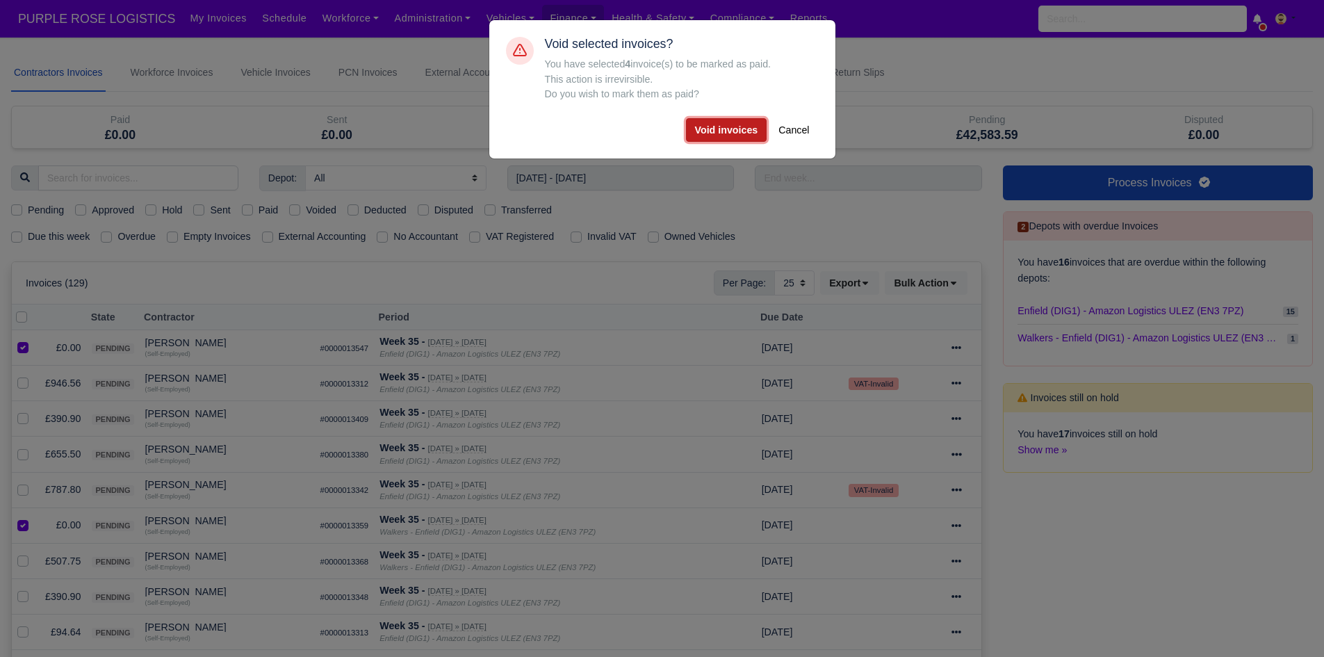
click at [736, 126] on button "Void invoices" at bounding box center [726, 130] width 81 height 24
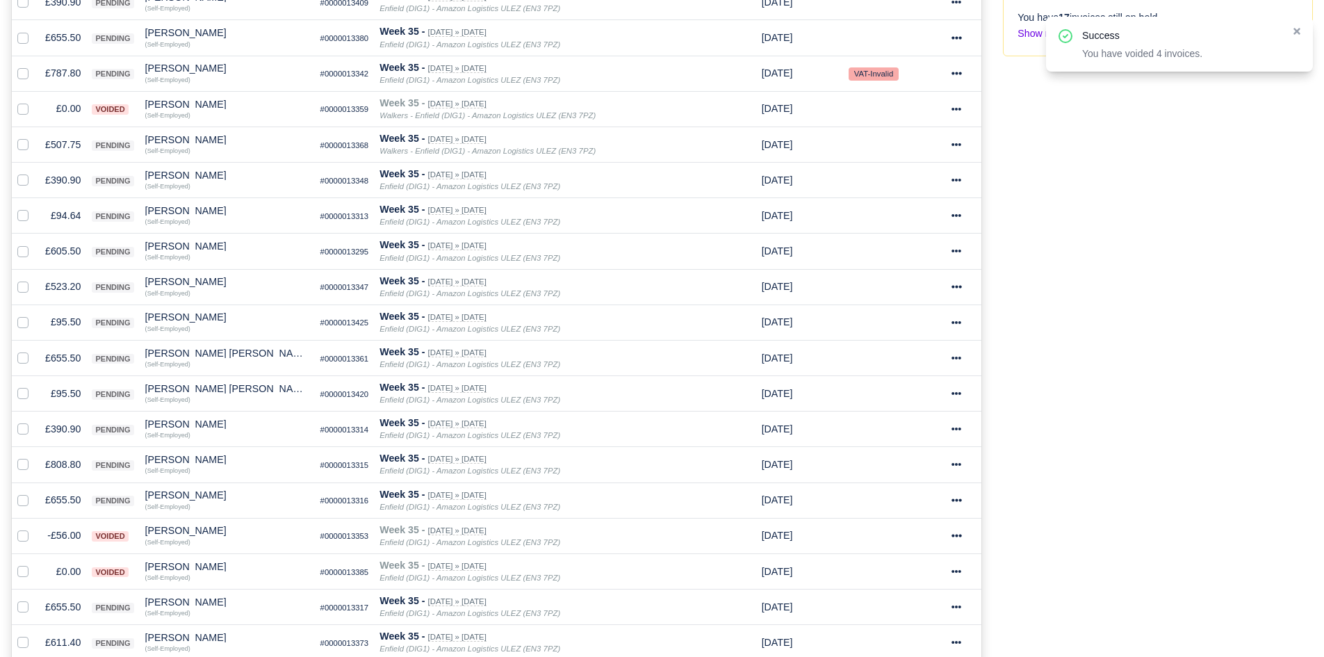
scroll to position [418, 0]
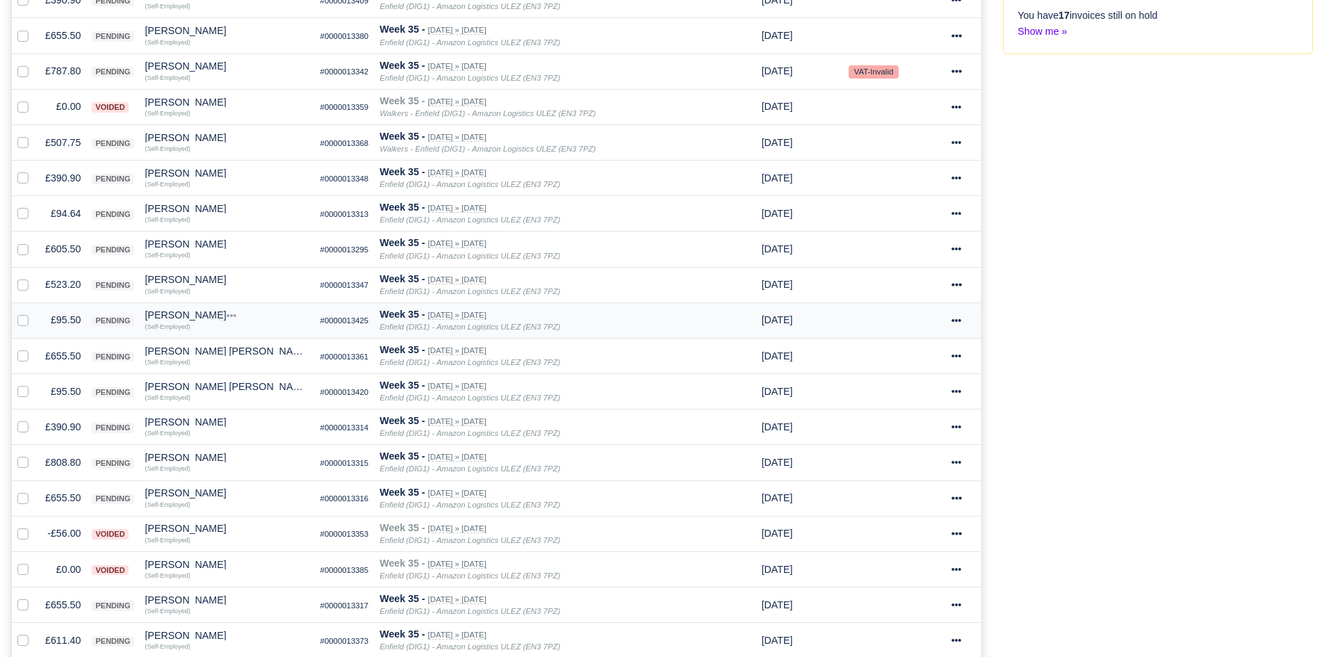
click at [65, 320] on td "£95.50" at bounding box center [63, 319] width 47 height 35
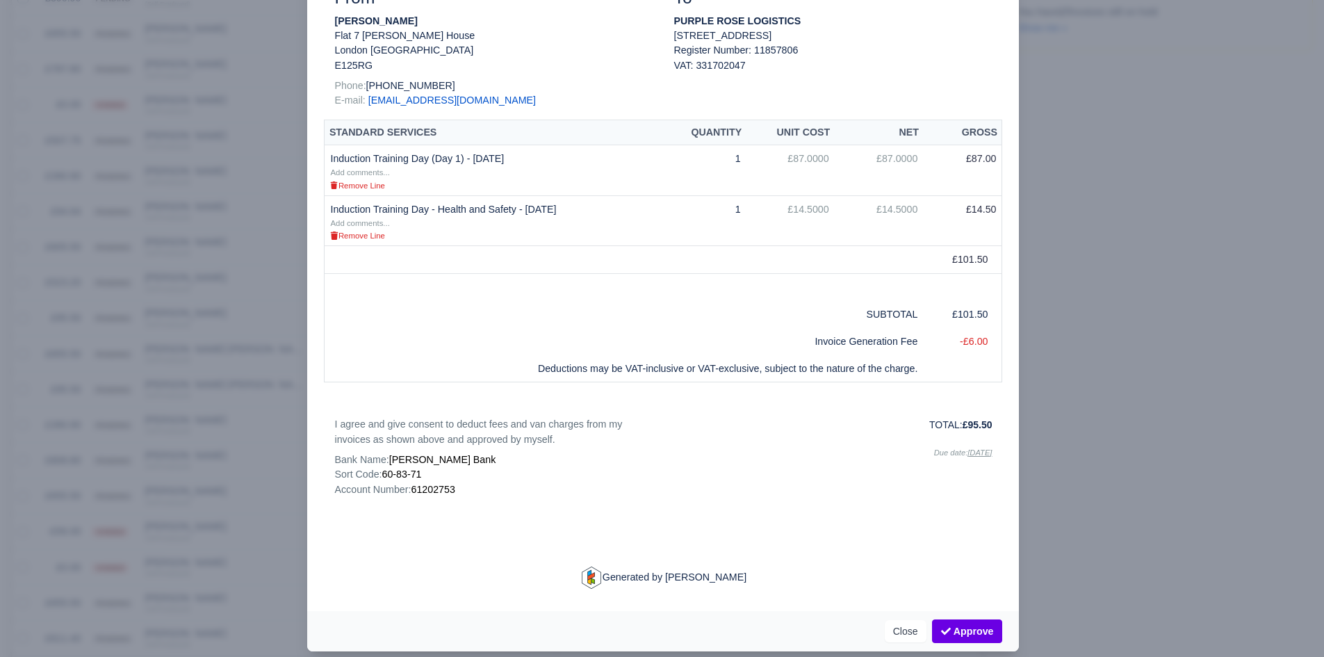
click at [255, 365] on div at bounding box center [662, 328] width 1324 height 657
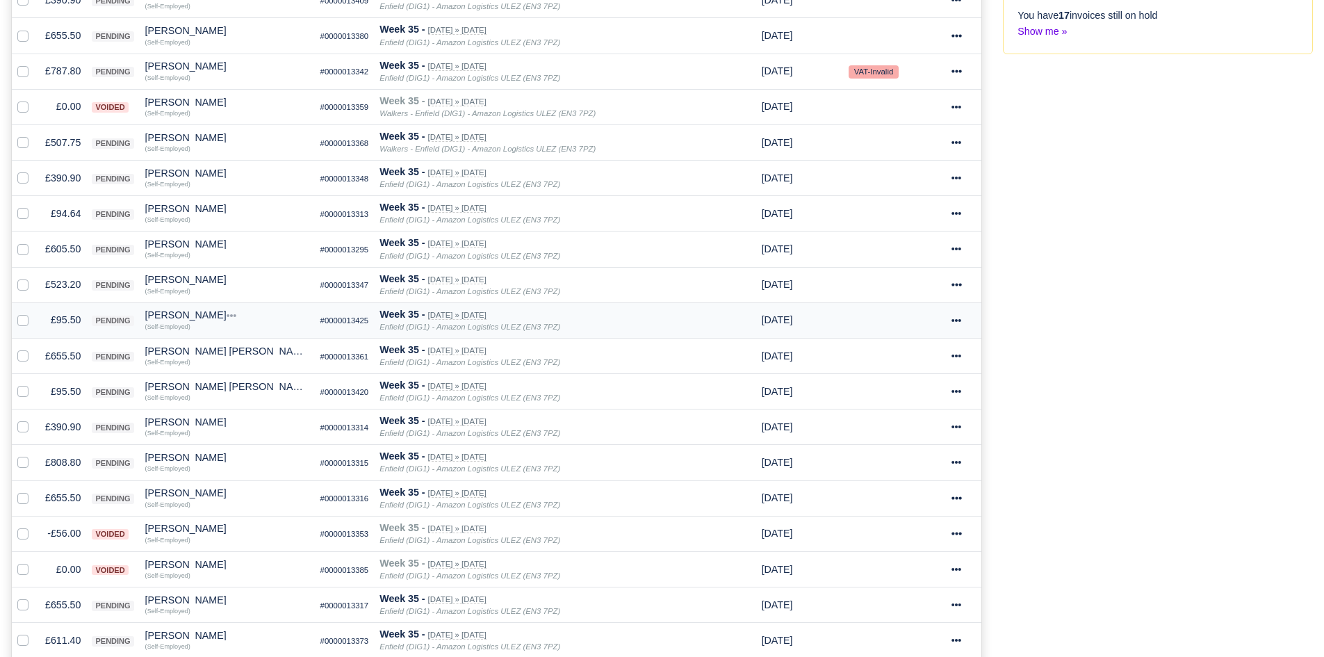
click at [183, 318] on div "[PERSON_NAME]" at bounding box center [227, 315] width 164 height 10
click at [230, 353] on button "Other Invoices" at bounding box center [264, 354] width 163 height 21
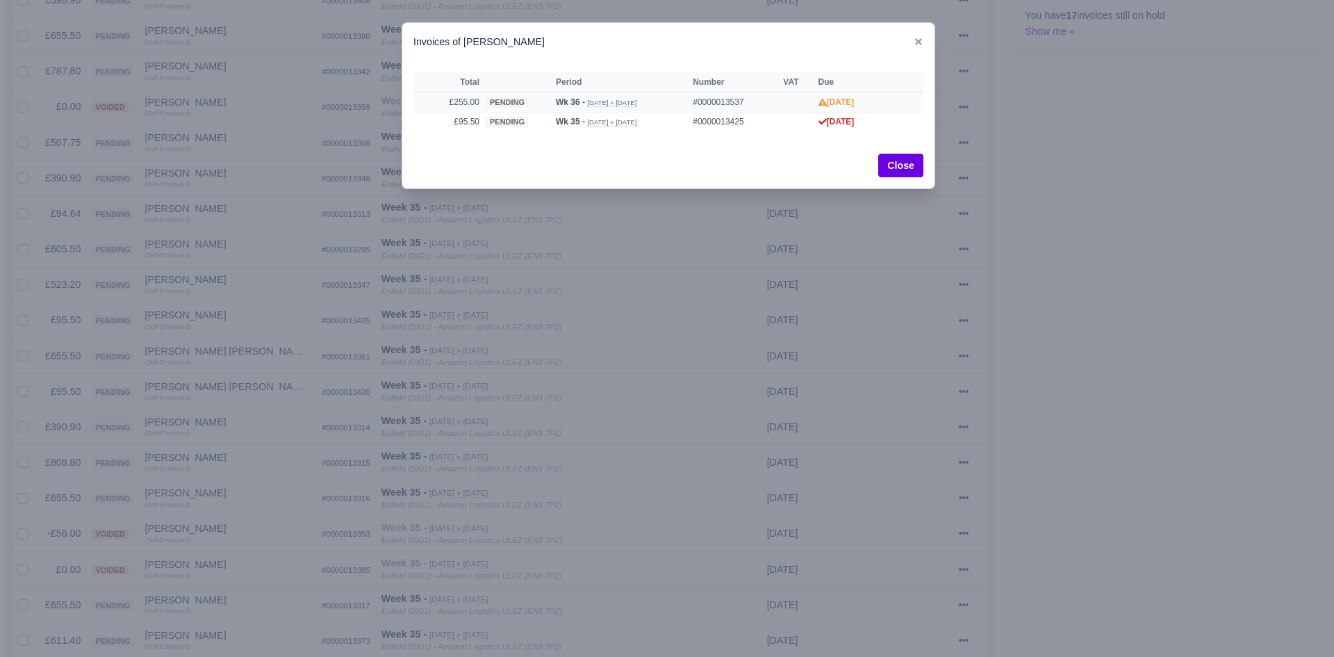
click at [471, 106] on td "£255.00" at bounding box center [447, 101] width 69 height 19
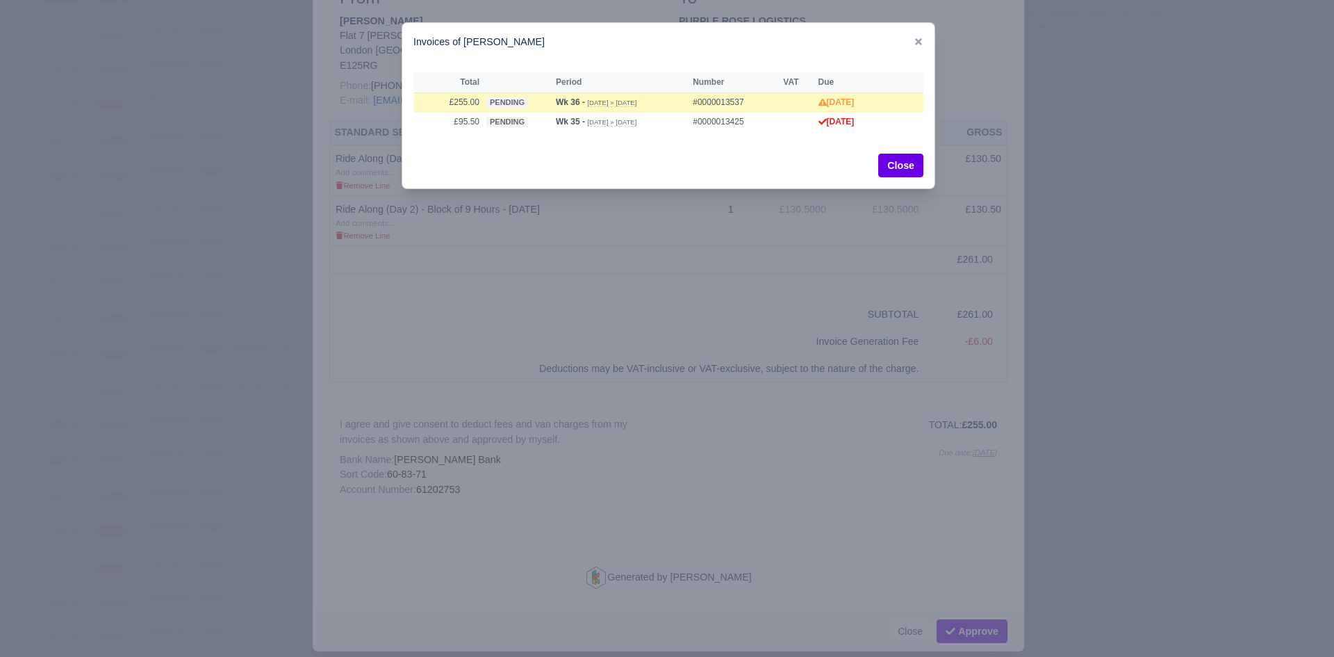
click at [249, 266] on div at bounding box center [667, 328] width 1334 height 657
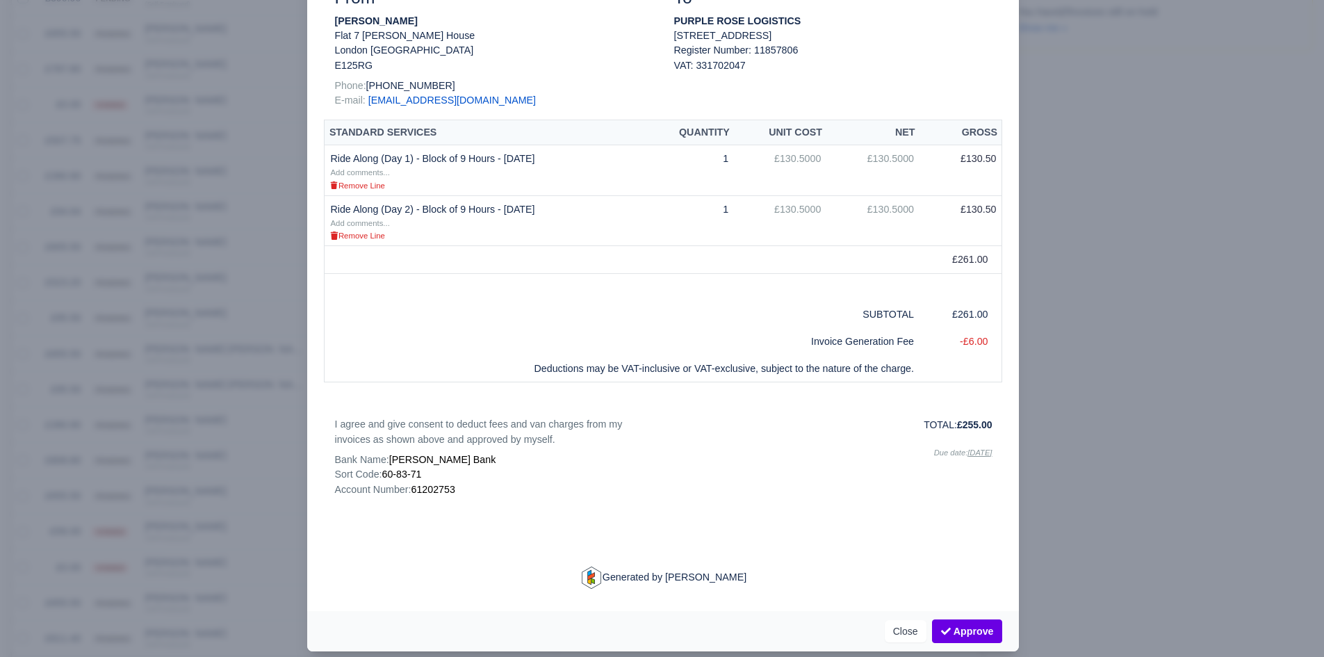
click at [314, 390] on div "Document Invoice #0000013537 Date: [DATE] Week 36 Period: [DATE] - [DATE] Assoc…" at bounding box center [662, 228] width 711 height 766
click at [256, 415] on div at bounding box center [662, 328] width 1324 height 657
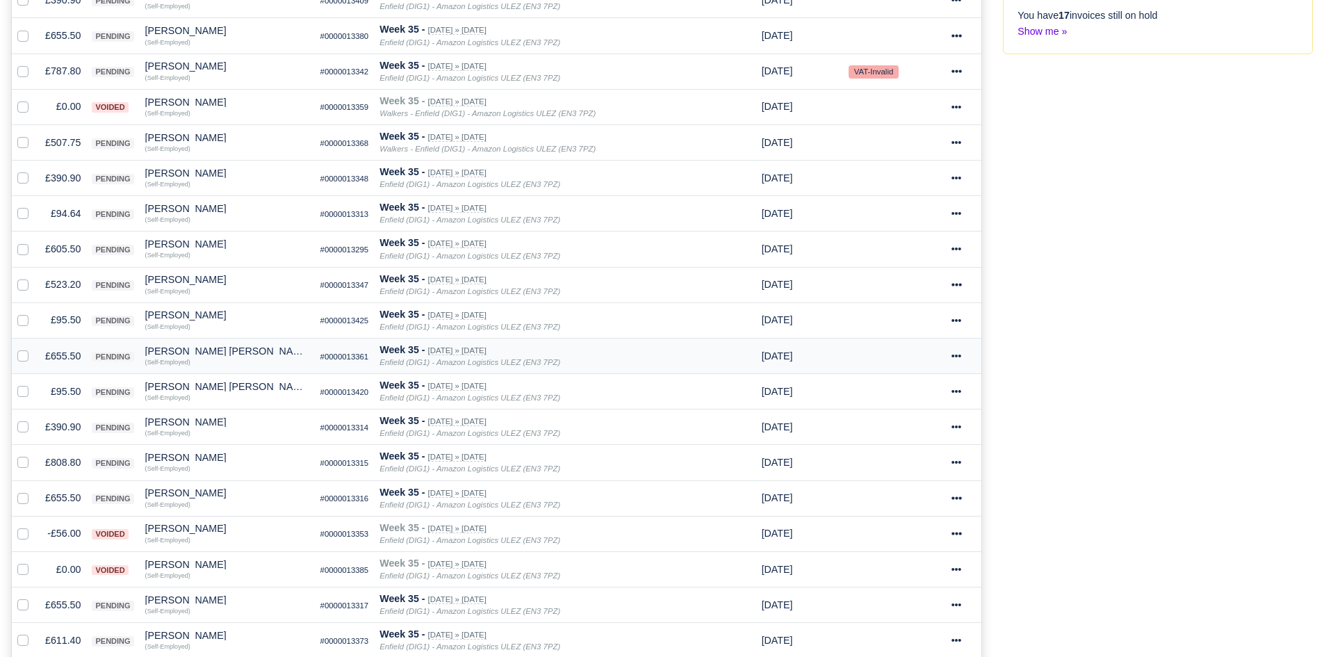
scroll to position [497, 0]
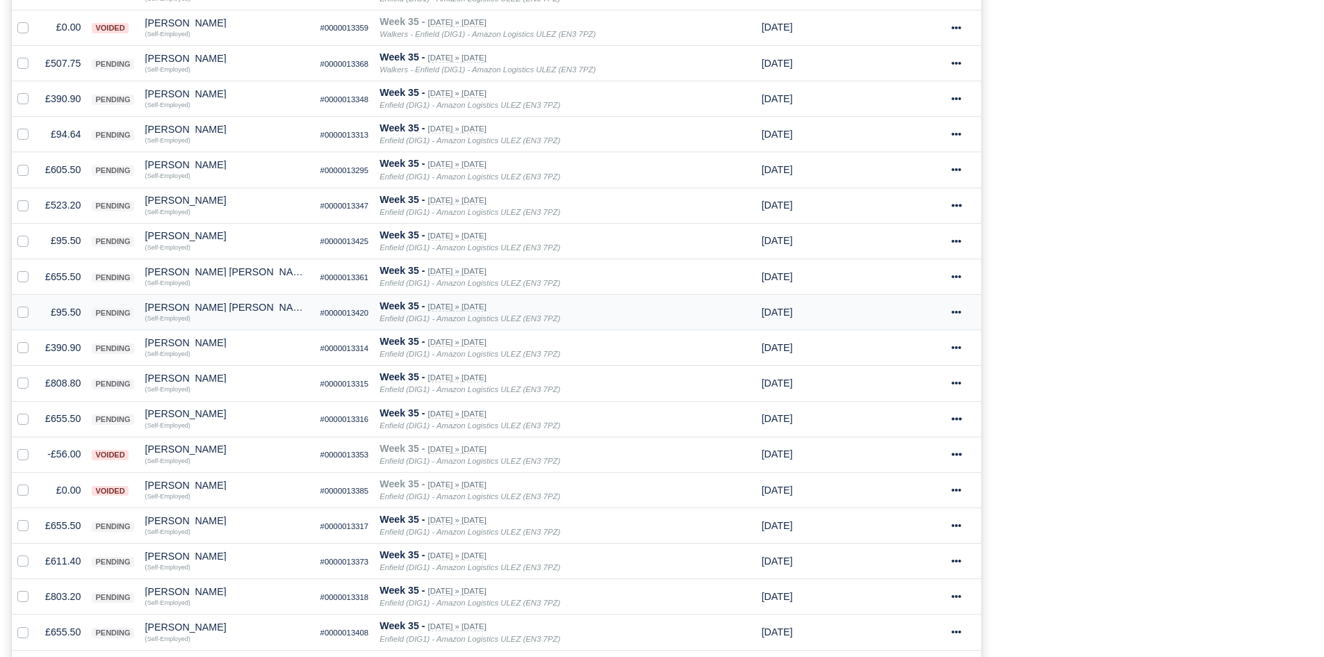
click at [38, 309] on td at bounding box center [26, 312] width 28 height 35
click at [68, 312] on td "£95.50" at bounding box center [63, 312] width 47 height 35
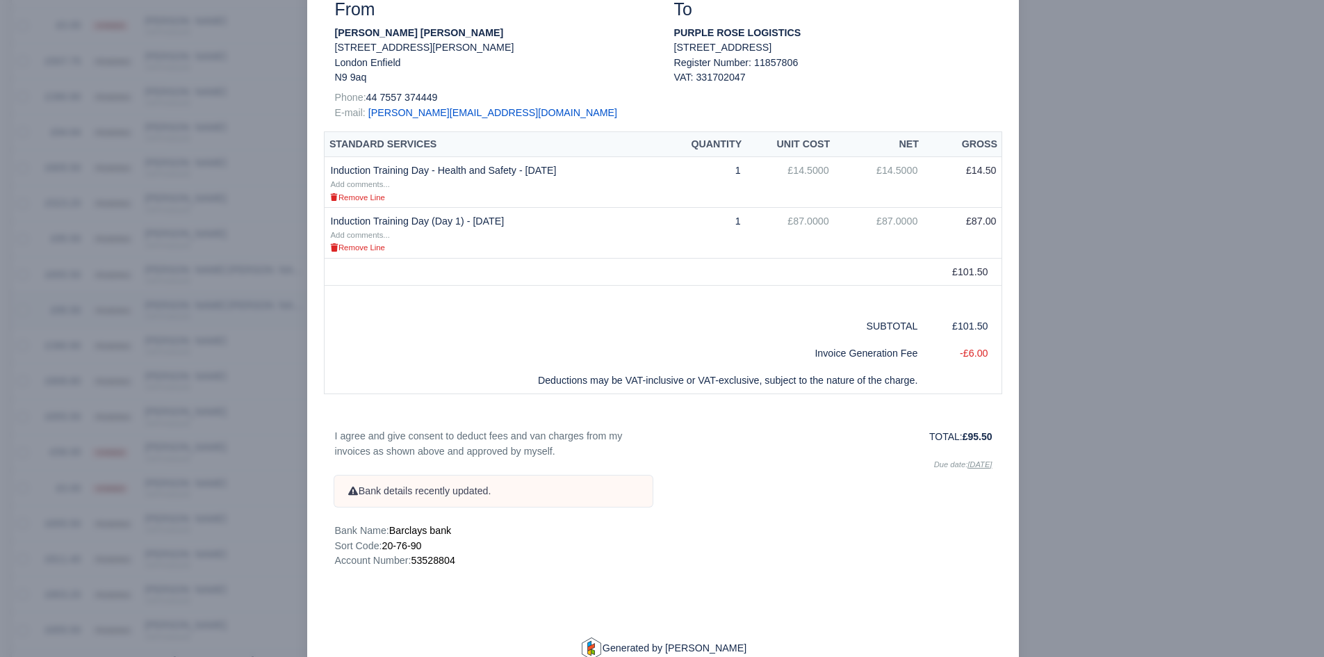
scroll to position [495, 0]
click at [229, 356] on div at bounding box center [662, 328] width 1324 height 657
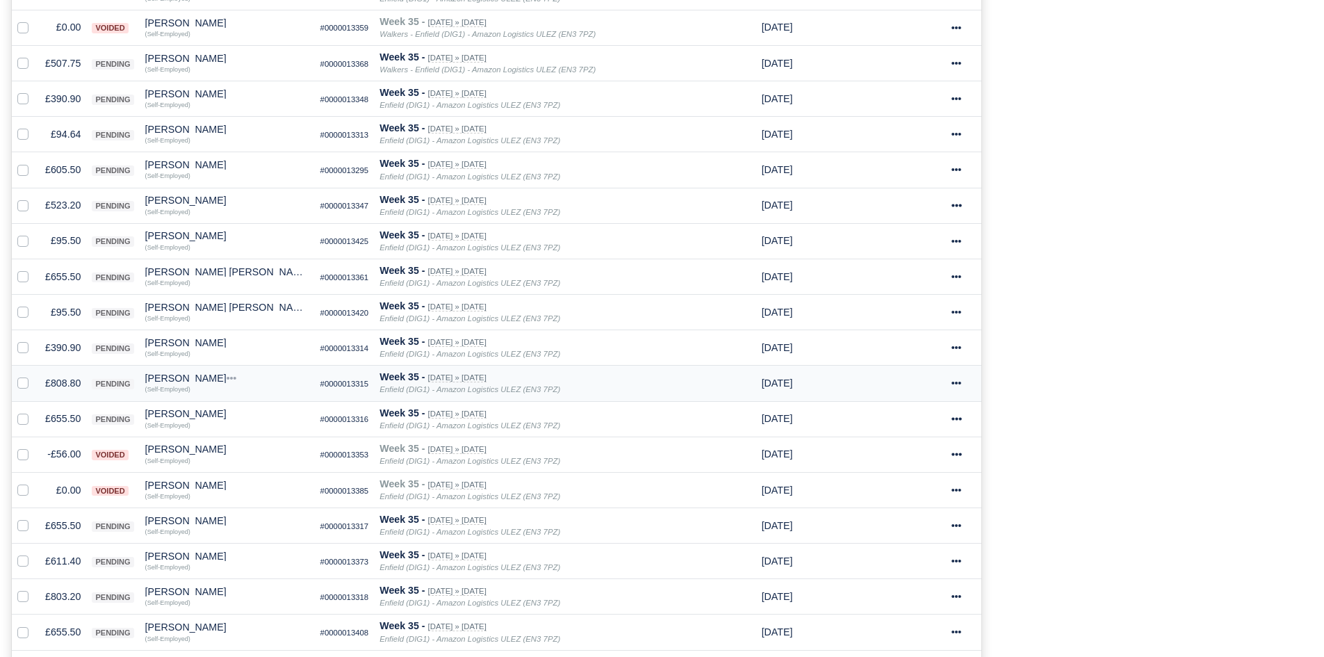
scroll to position [497, 0]
click at [184, 304] on div "[PERSON_NAME] [PERSON_NAME]" at bounding box center [227, 307] width 164 height 10
click at [240, 345] on button "Other Invoices" at bounding box center [264, 346] width 163 height 21
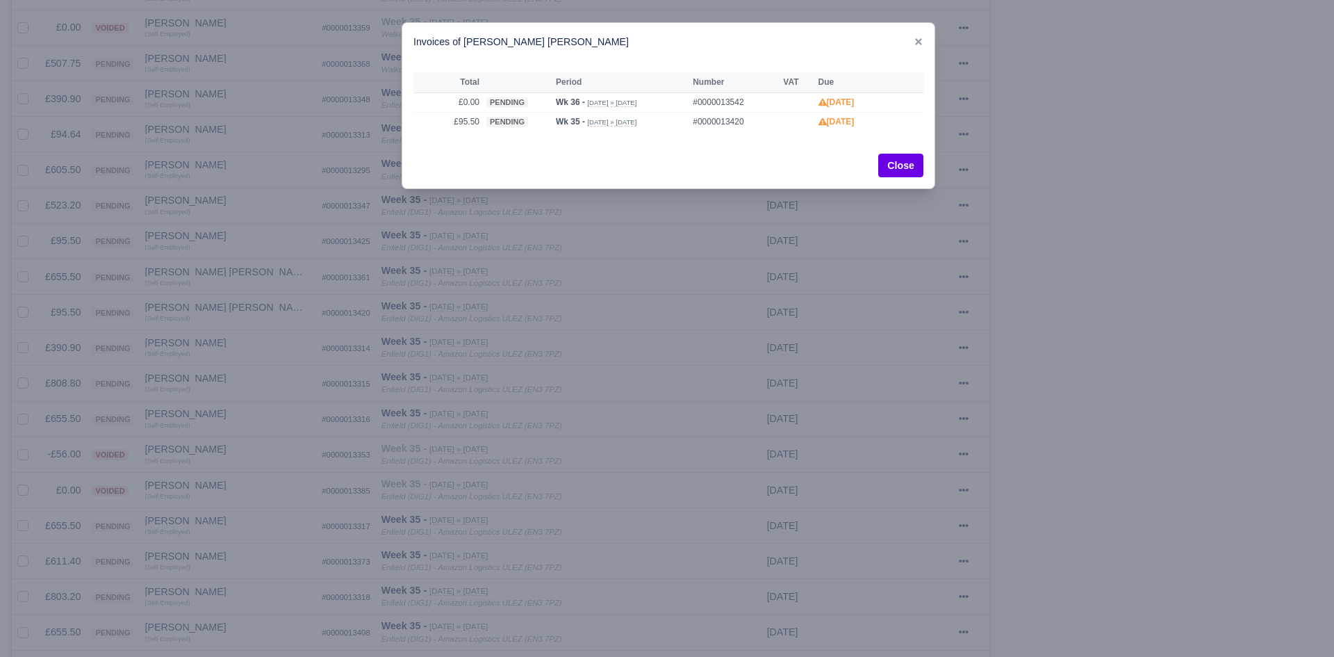
click at [236, 345] on div at bounding box center [667, 328] width 1334 height 657
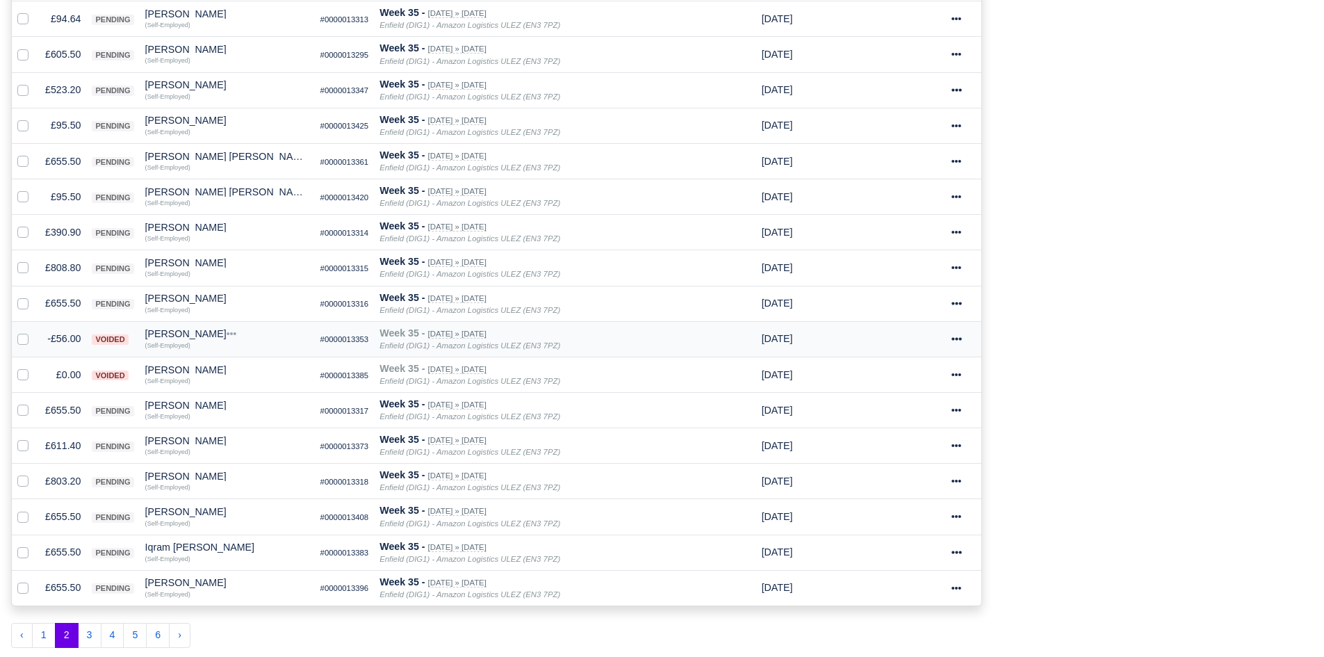
scroll to position [614, 0]
click at [67, 269] on td "£808.80" at bounding box center [63, 266] width 47 height 35
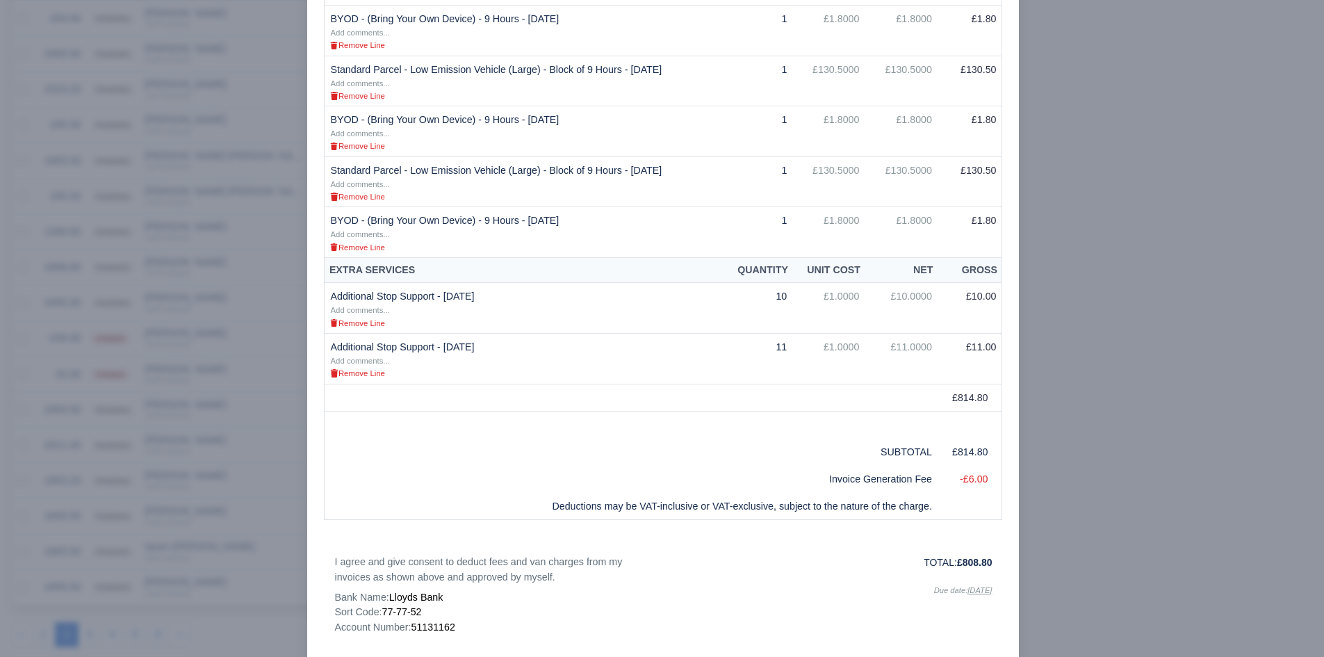
scroll to position [703, 0]
click at [331, 411] on td at bounding box center [662, 424] width 677 height 27
click at [271, 432] on div at bounding box center [662, 328] width 1324 height 657
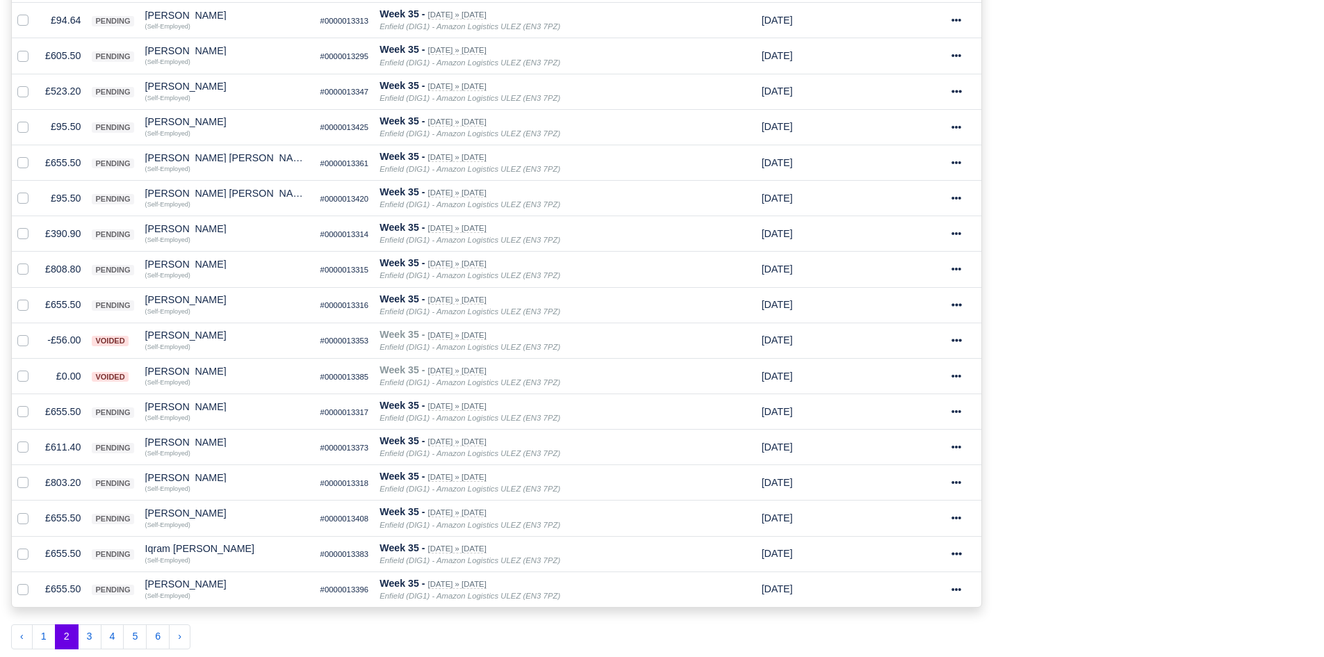
scroll to position [614, 0]
click at [61, 302] on td "£655.50" at bounding box center [63, 302] width 47 height 35
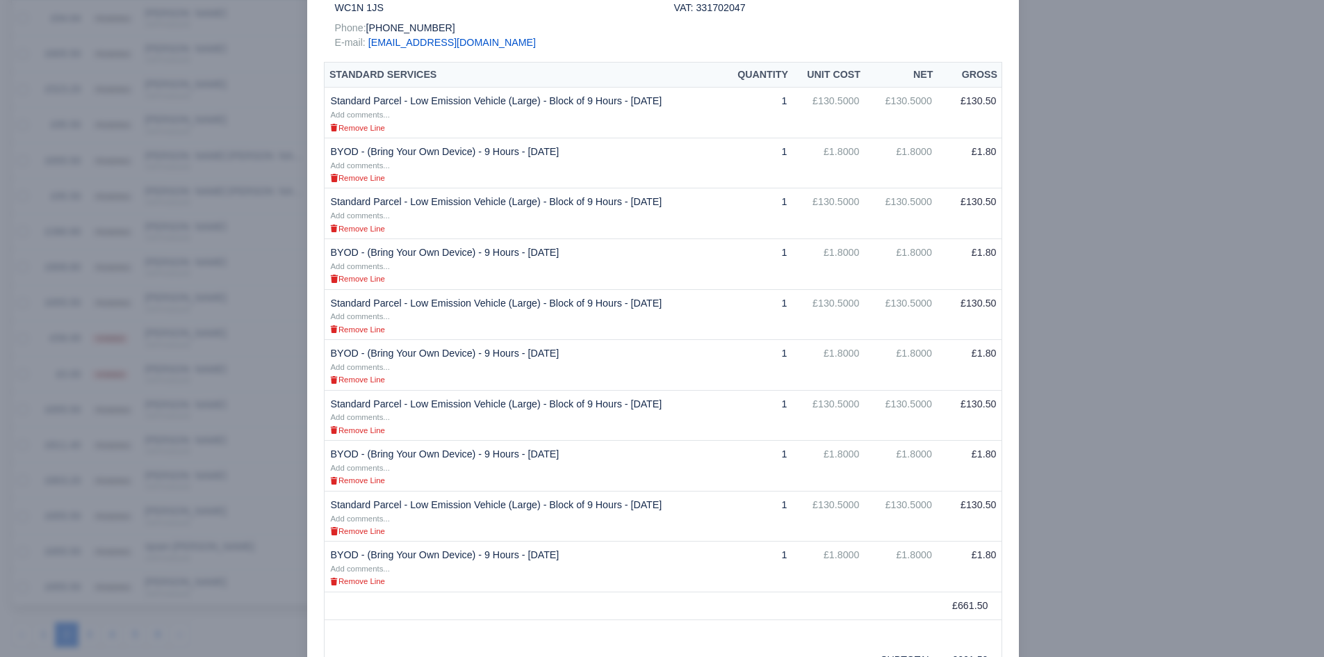
scroll to position [290, 0]
